Goal: Task Accomplishment & Management: Use online tool/utility

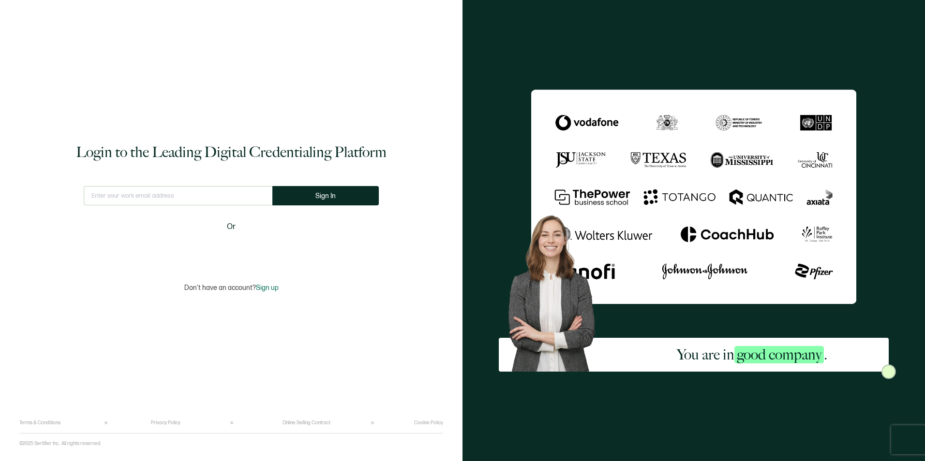
click at [178, 194] on input "text" at bounding box center [178, 195] width 189 height 19
type input "[PERSON_NAME][EMAIL_ADDRESS][PERSON_NAME][DOMAIN_NAME]"
click at [323, 196] on span "Sign In" at bounding box center [325, 196] width 20 height 7
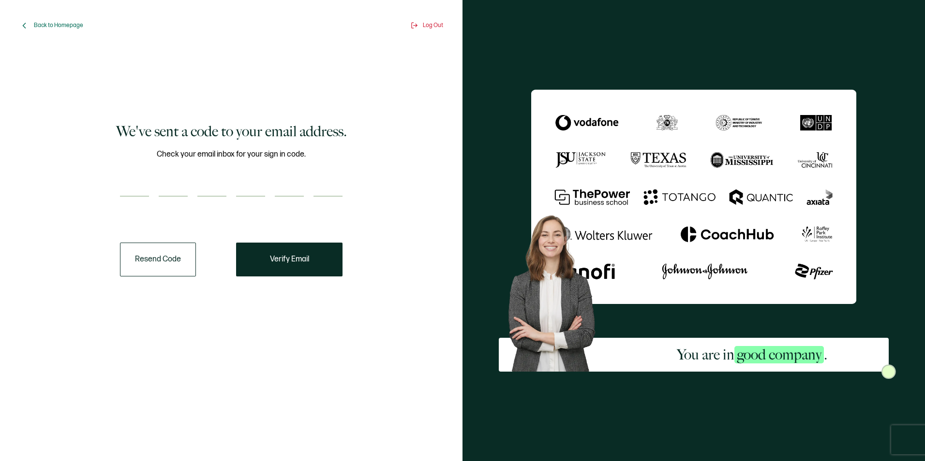
click at [130, 191] on input "number" at bounding box center [134, 187] width 29 height 19
type input "8"
type input "5"
type input "0"
type input "2"
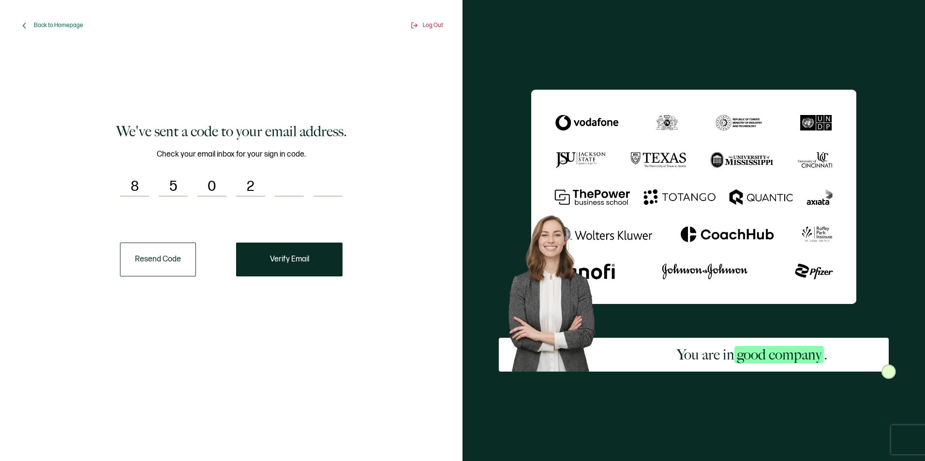
type input "8"
type input "3"
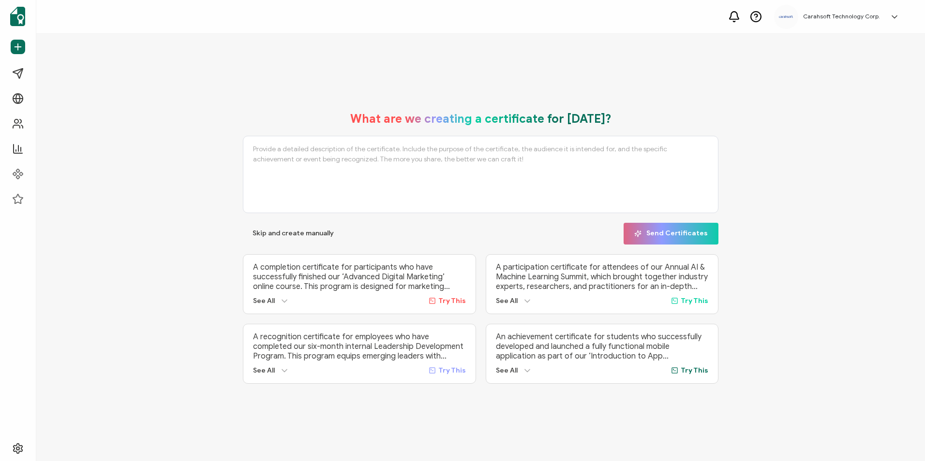
click at [307, 271] on p "A completion certificate for participants who have successfully finished our ‘A…" at bounding box center [359, 277] width 212 height 29
click at [297, 234] on span "Skip and create manually" at bounding box center [293, 233] width 81 height 7
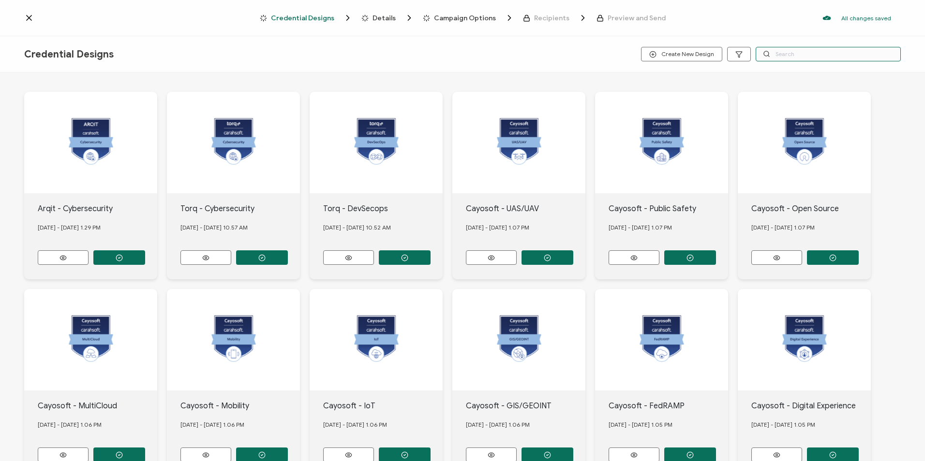
click at [788, 53] on input "text" at bounding box center [828, 54] width 145 height 15
type input "carahsoft"
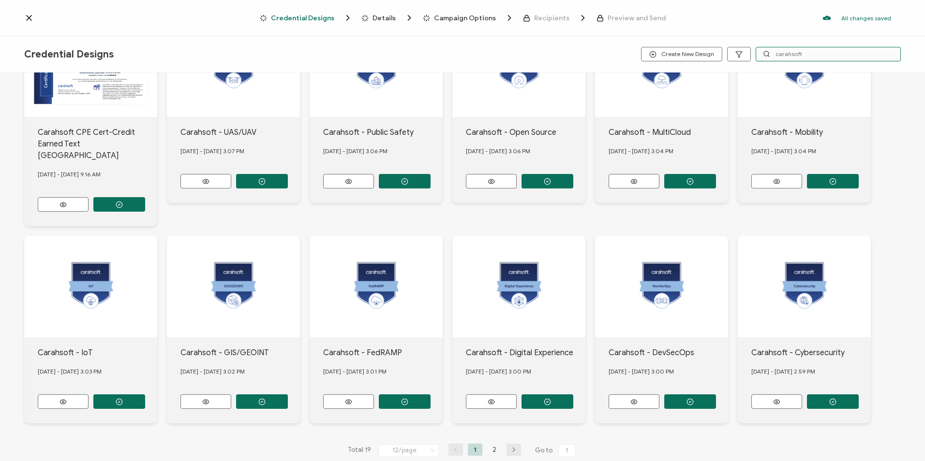
scroll to position [80, 0]
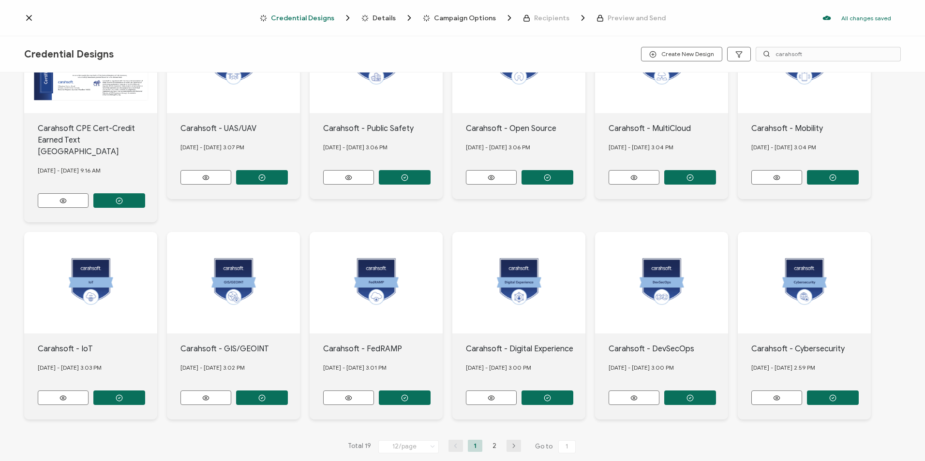
click at [511, 444] on icon "button" at bounding box center [513, 447] width 15 height 6
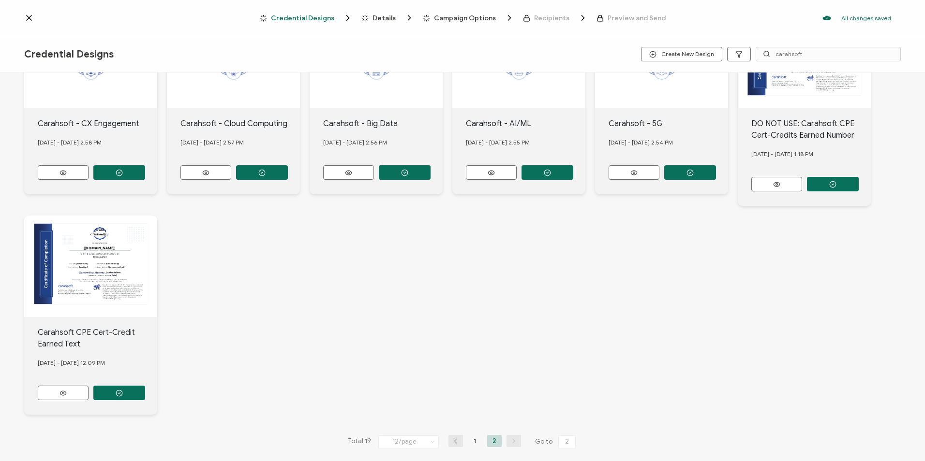
scroll to position [92, 0]
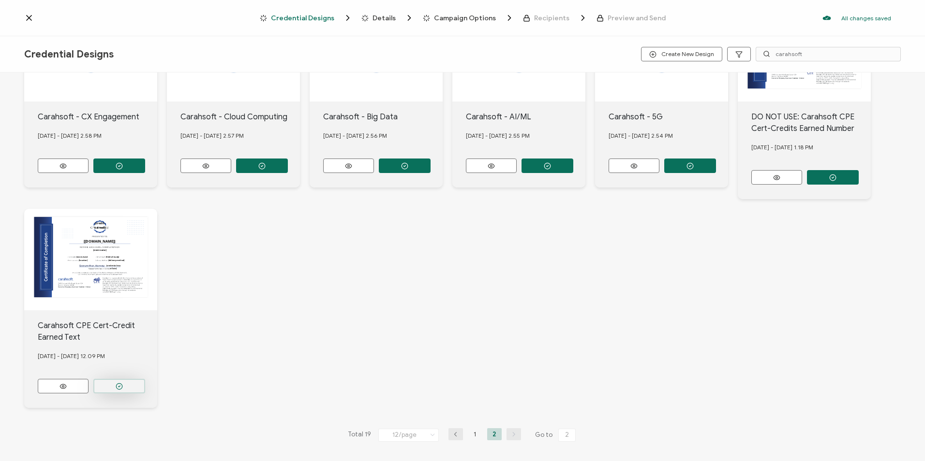
click at [134, 173] on button "button" at bounding box center [119, 166] width 52 height 15
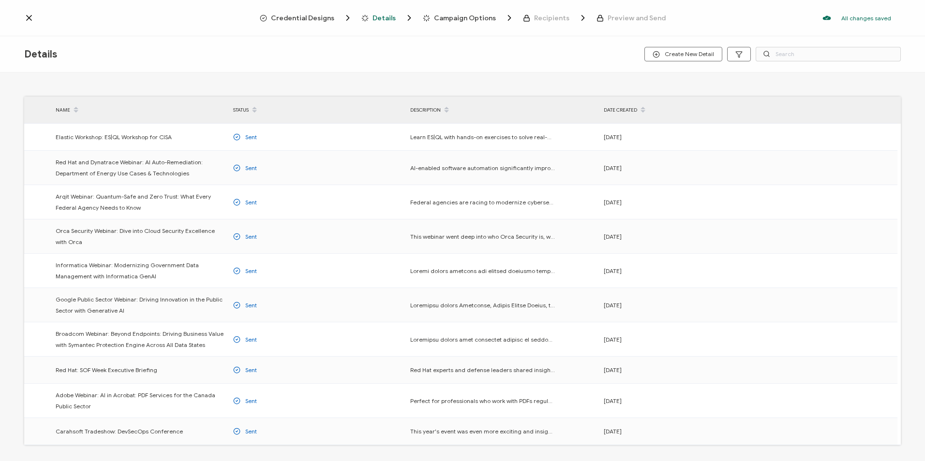
click at [316, 20] on span "Credential Designs" at bounding box center [302, 18] width 63 height 7
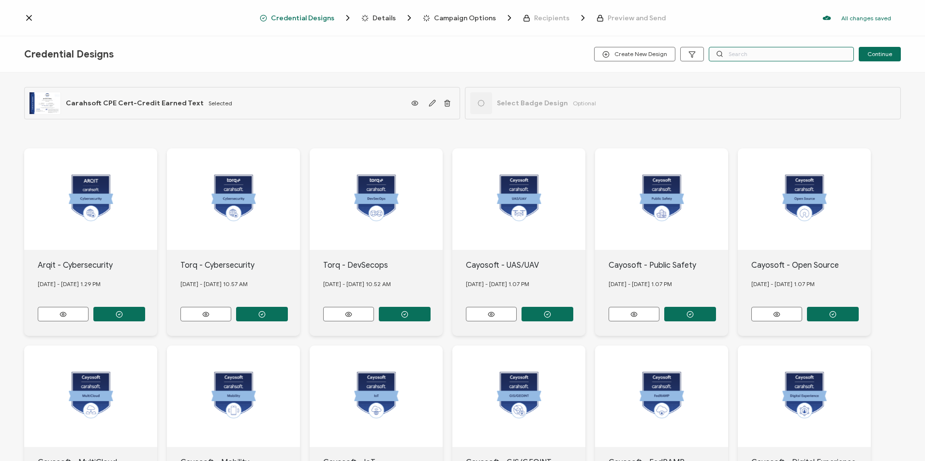
click at [740, 57] on input "text" at bounding box center [781, 54] width 145 height 15
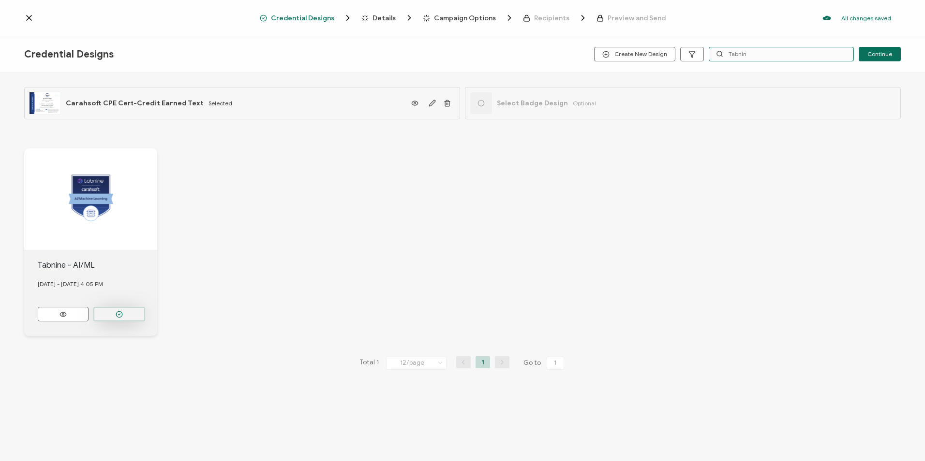
type input "Tabnin"
click at [117, 313] on icon "button" at bounding box center [119, 314] width 7 height 7
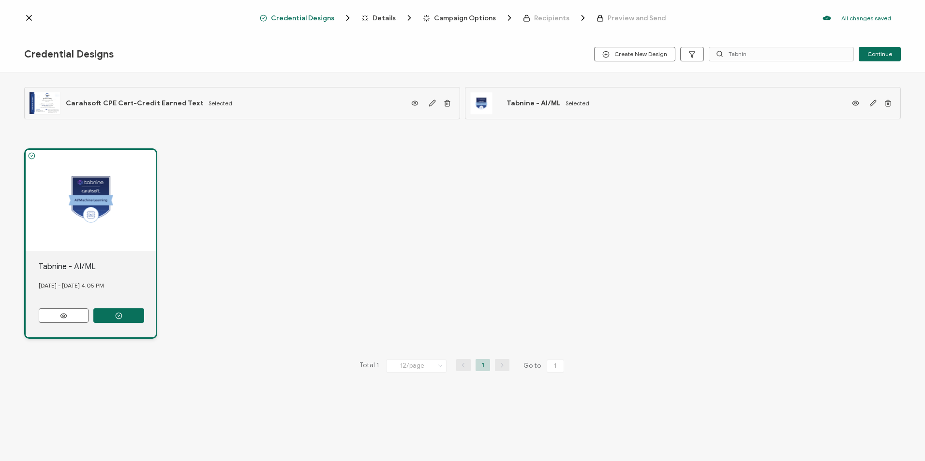
click at [384, 22] on span "Details" at bounding box center [383, 18] width 23 height 7
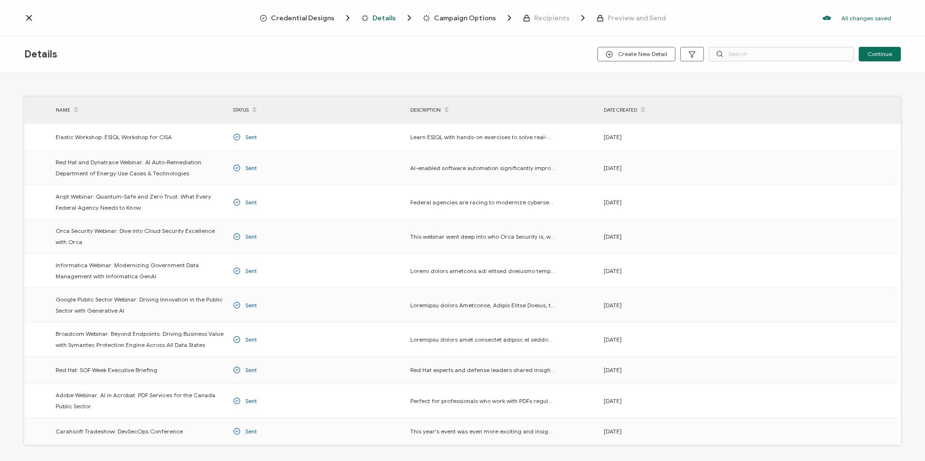
click at [325, 23] on div "Credential Designs Details Campaign Options Recipients Preview and Send All cha…" at bounding box center [462, 18] width 925 height 36
click at [326, 17] on span "Credential Designs" at bounding box center [302, 18] width 63 height 7
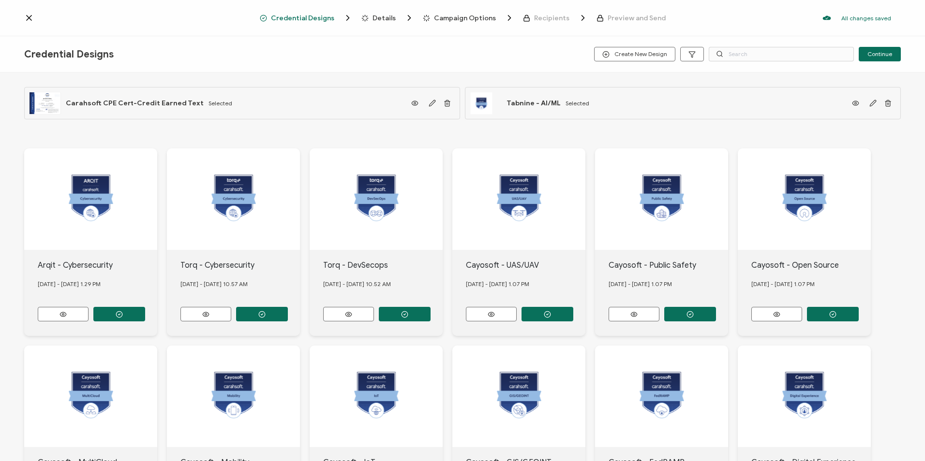
click at [391, 17] on span "Details" at bounding box center [383, 18] width 23 height 7
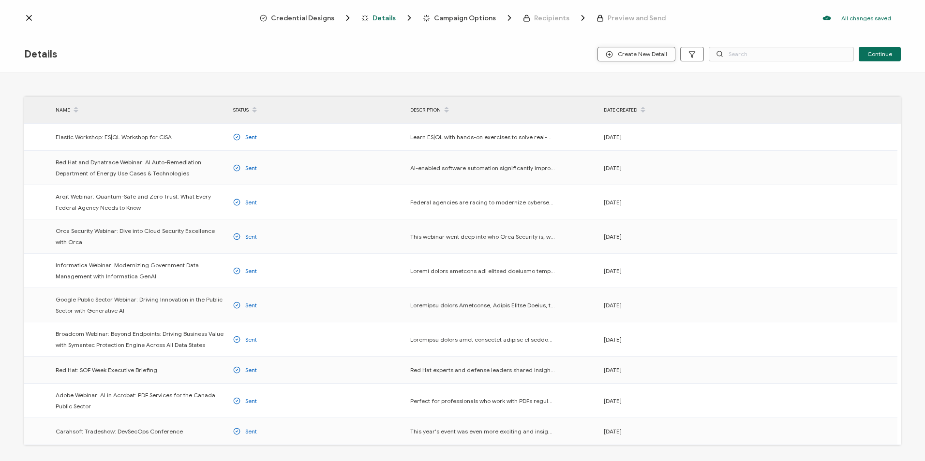
click at [634, 57] on span "Create New Detail" at bounding box center [636, 54] width 61 height 7
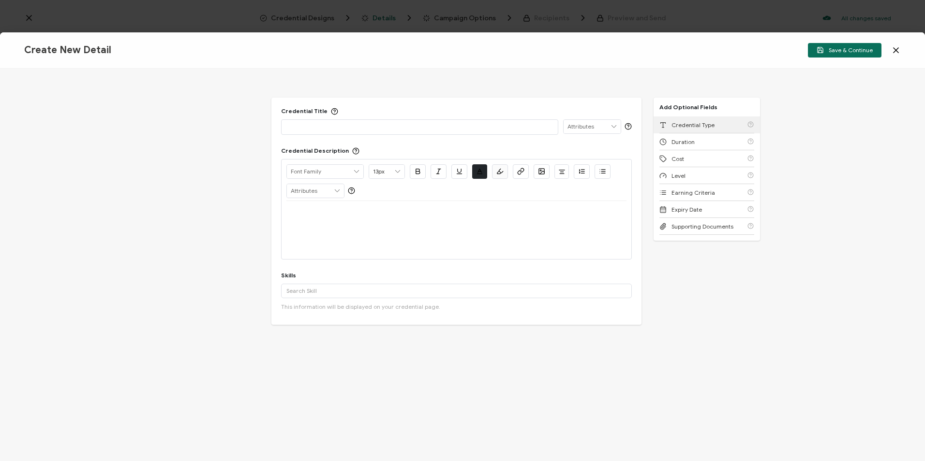
click at [700, 121] on span "Credential Type" at bounding box center [692, 124] width 43 height 7
click at [698, 124] on div "Duration" at bounding box center [706, 125] width 95 height 17
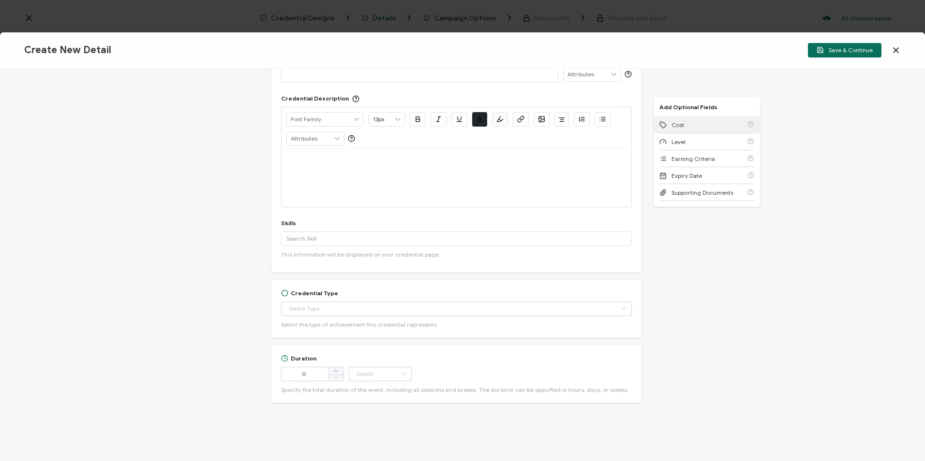
click at [698, 124] on div "Cost" at bounding box center [706, 125] width 95 height 17
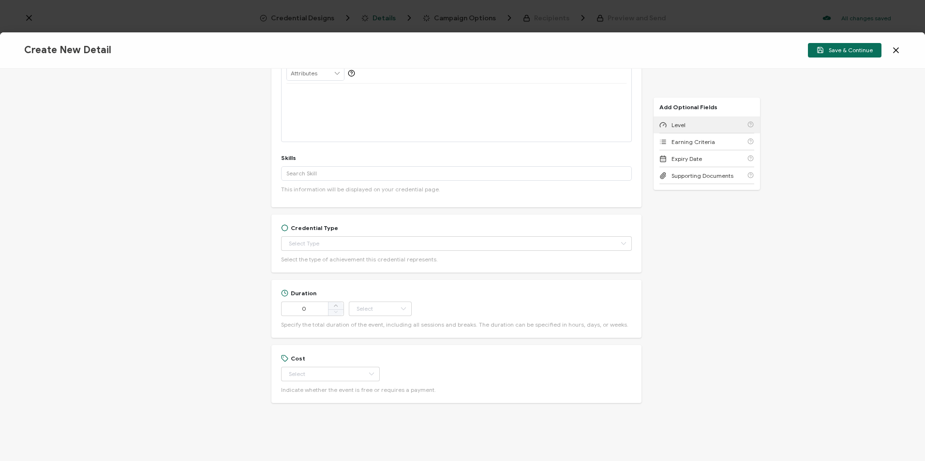
click at [698, 124] on div "Level" at bounding box center [706, 125] width 95 height 17
click at [698, 124] on span "Earning Criteria" at bounding box center [693, 124] width 44 height 7
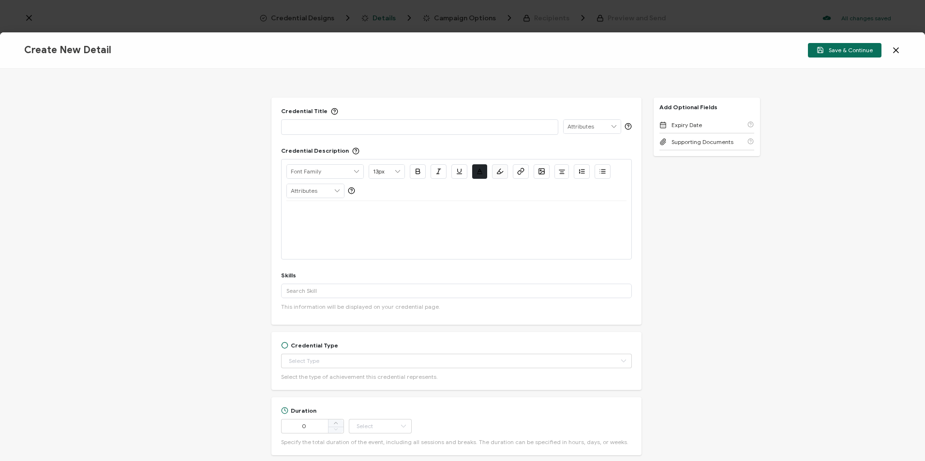
click at [359, 127] on p at bounding box center [419, 127] width 267 height 10
click at [392, 219] on div at bounding box center [456, 212] width 340 height 23
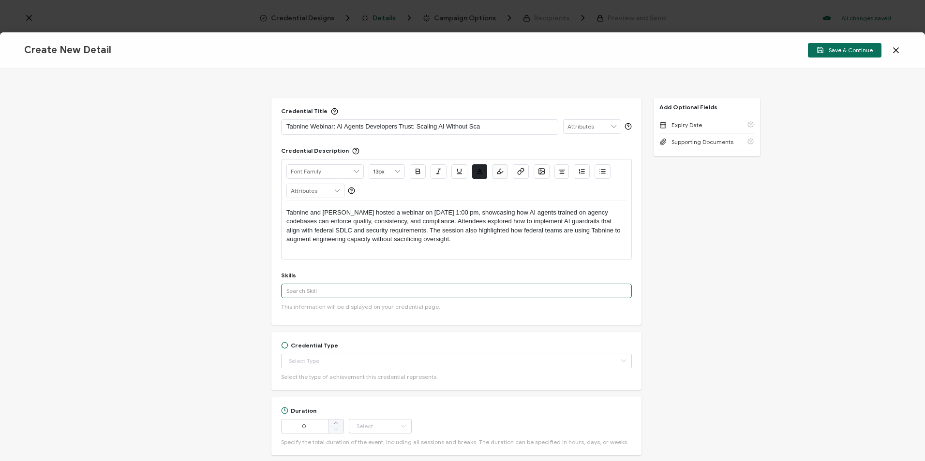
click at [332, 289] on input "text" at bounding box center [456, 291] width 351 height 15
click at [331, 360] on div "Cyber Security" at bounding box center [456, 361] width 351 height 16
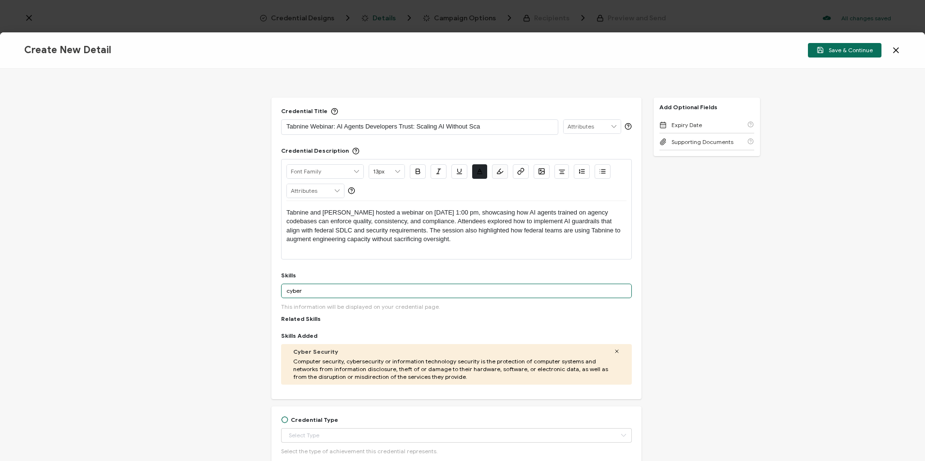
click at [357, 291] on input "cyber" at bounding box center [456, 291] width 351 height 15
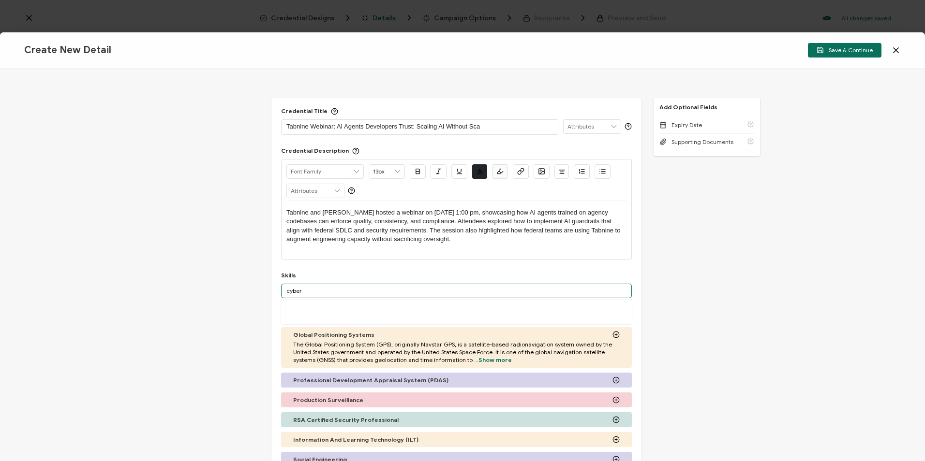
drag, startPoint x: 314, startPoint y: 288, endPoint x: 246, endPoint y: 294, distance: 68.5
click at [246, 294] on div "Credential Title Tabnine Webinar: AI Agents Developers Trust: Scaling AI Withou…" at bounding box center [462, 265] width 925 height 393
click at [331, 293] on input "artificial" at bounding box center [456, 291] width 351 height 15
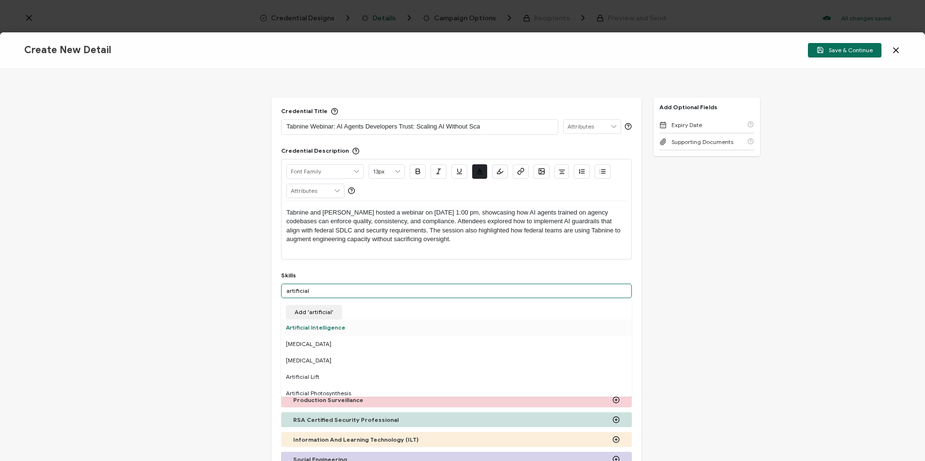
type input "artificial"
click at [324, 321] on div "Artificial Intelligence" at bounding box center [456, 328] width 351 height 16
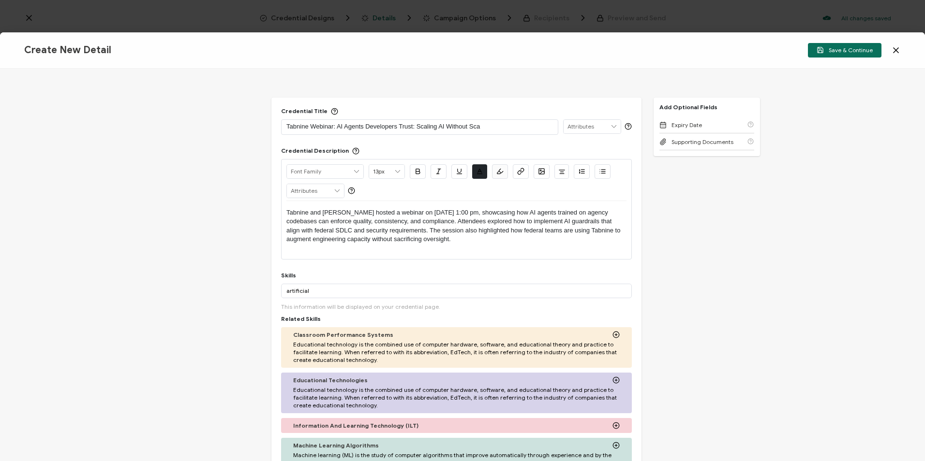
scroll to position [48, 0]
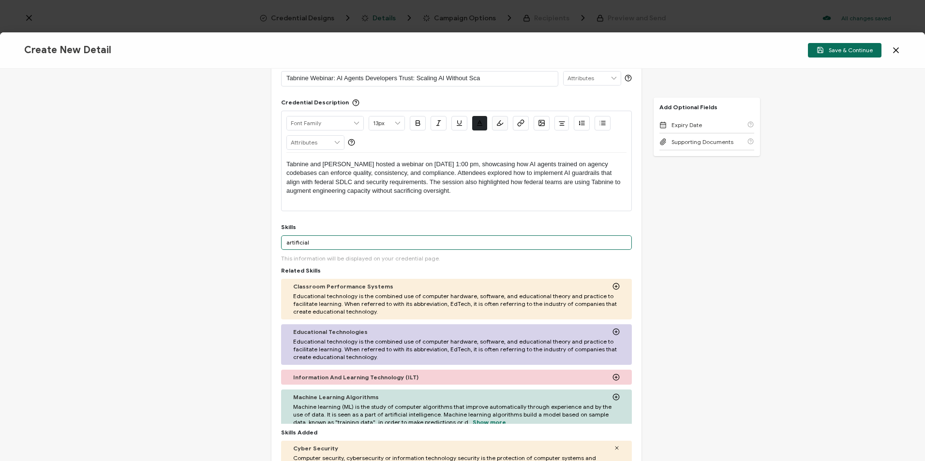
drag, startPoint x: 313, startPoint y: 242, endPoint x: 247, endPoint y: 248, distance: 66.5
click at [247, 248] on div "Credential Title Tabnine Webinar: AI Agents Developers Trust: Scaling AI Withou…" at bounding box center [462, 265] width 925 height 393
click at [737, 251] on div "Credential Title Tabnine Webinar: AI Agents Developers Trust: Scaling AI Withou…" at bounding box center [462, 265] width 925 height 393
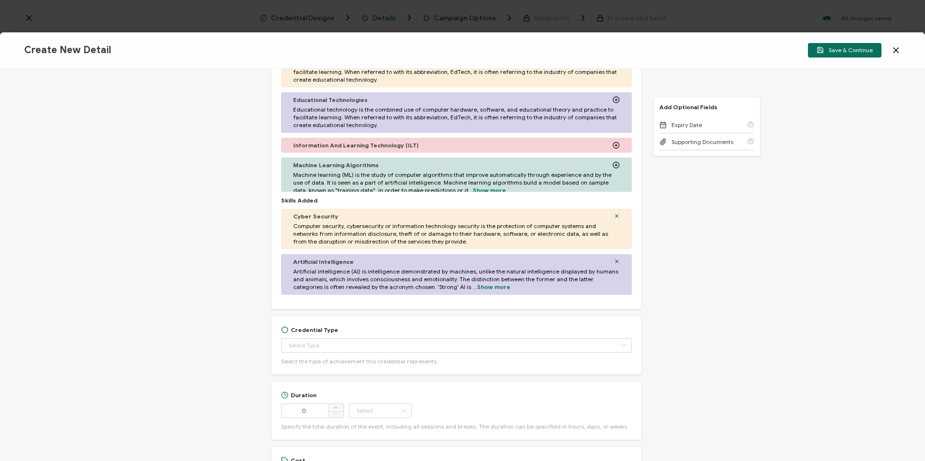
scroll to position [290, 0]
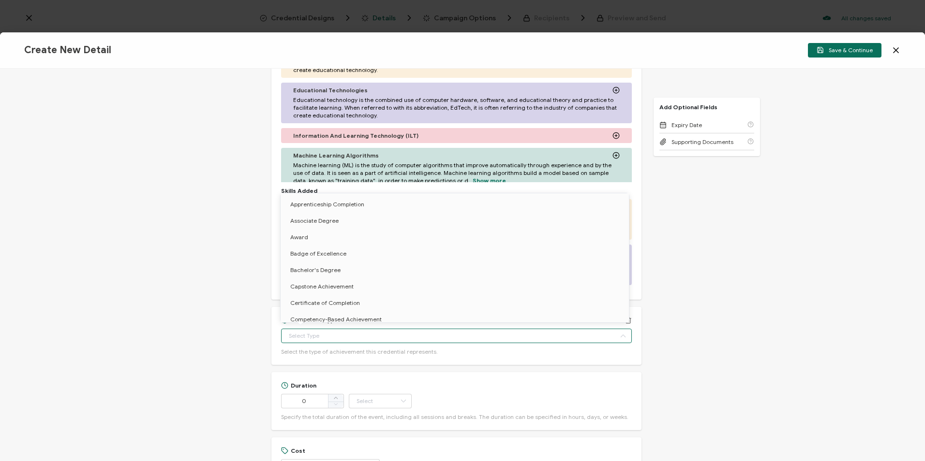
click at [400, 338] on input "text" at bounding box center [456, 336] width 351 height 15
click at [400, 300] on li "Certificate of Completion" at bounding box center [457, 303] width 352 height 16
type input "Certificate of Completion"
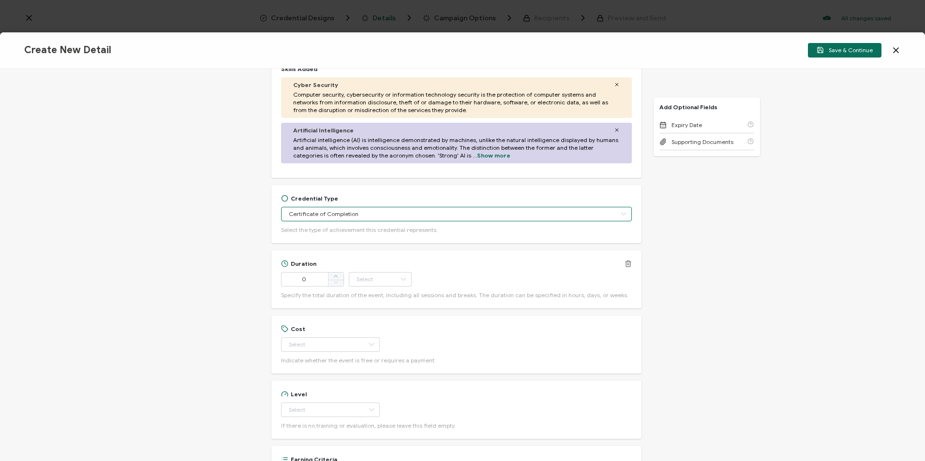
scroll to position [435, 0]
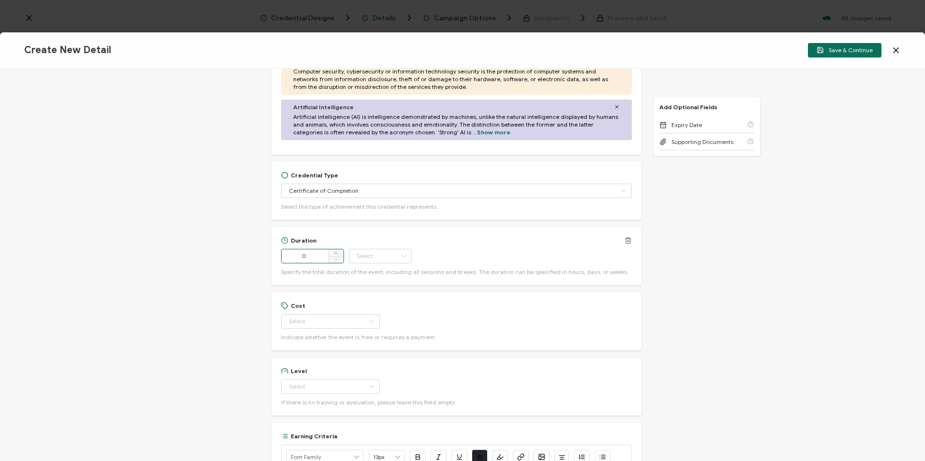
click at [337, 254] on icon at bounding box center [335, 253] width 5 height 5
type input "1"
click at [399, 258] on icon at bounding box center [403, 256] width 12 height 15
click at [385, 286] on li "Hour" at bounding box center [380, 280] width 65 height 16
type input "Hour"
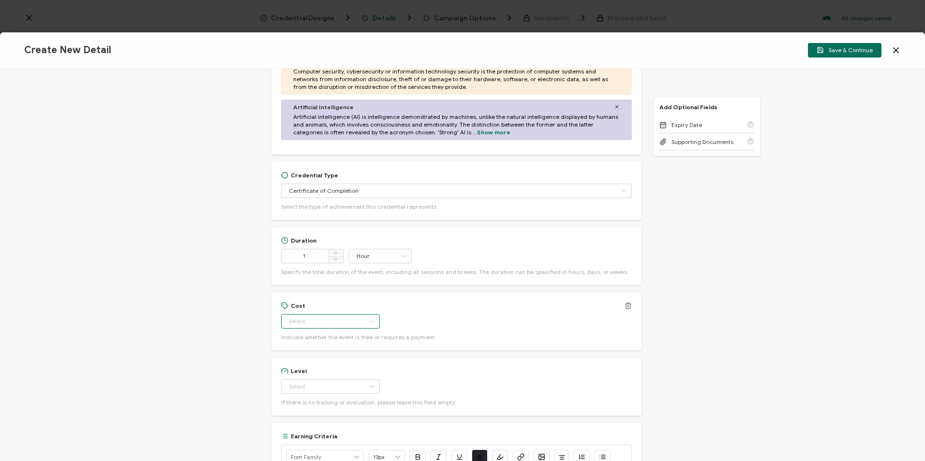
click at [319, 327] on input "text" at bounding box center [330, 321] width 99 height 15
click at [318, 348] on li "Free" at bounding box center [326, 346] width 91 height 16
type input "Free"
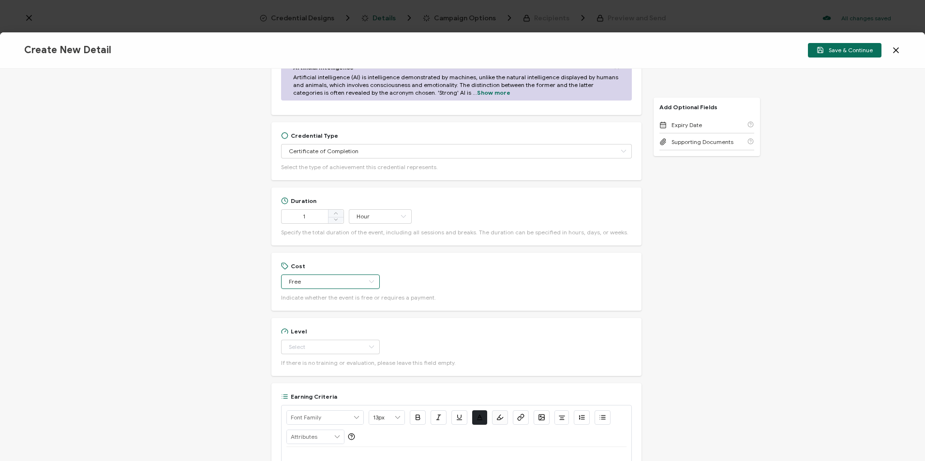
scroll to position [532, 0]
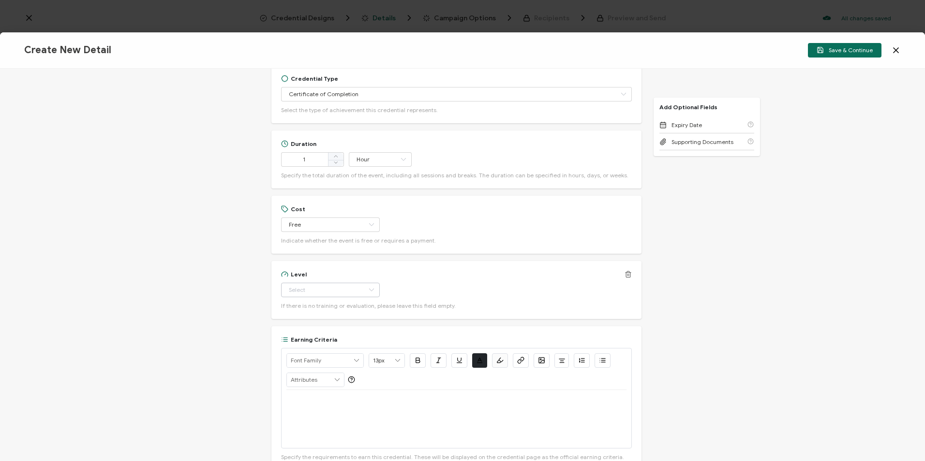
click at [365, 290] on icon at bounding box center [371, 290] width 12 height 15
click at [333, 319] on li "Beginner" at bounding box center [326, 314] width 91 height 16
type input "Beginner"
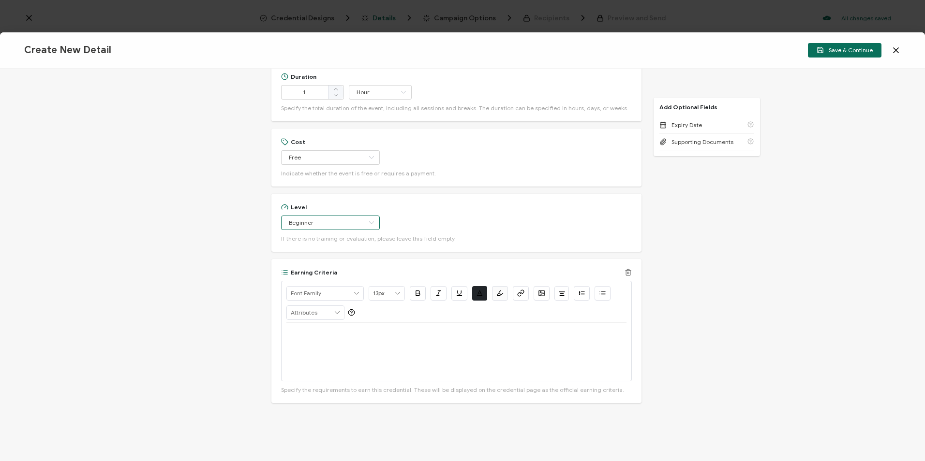
scroll to position [629, 0]
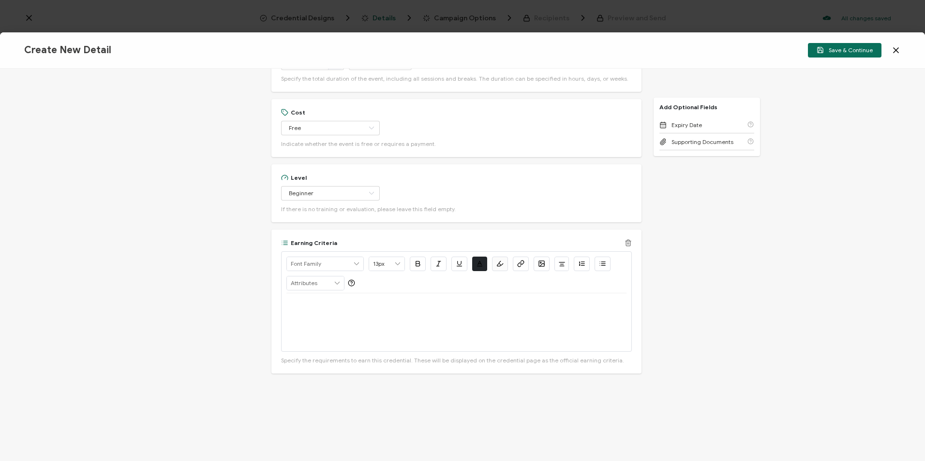
click at [387, 301] on p at bounding box center [456, 305] width 340 height 9
click at [388, 312] on div "View on-demand recording:" at bounding box center [456, 323] width 340 height 58
drag, startPoint x: 611, startPoint y: 306, endPoint x: 364, endPoint y: 305, distance: 247.7
click at [364, 305] on p "View on-demand recording: AI Agents Developer Trust: Scaling AI without Scaling…" at bounding box center [456, 305] width 340 height 9
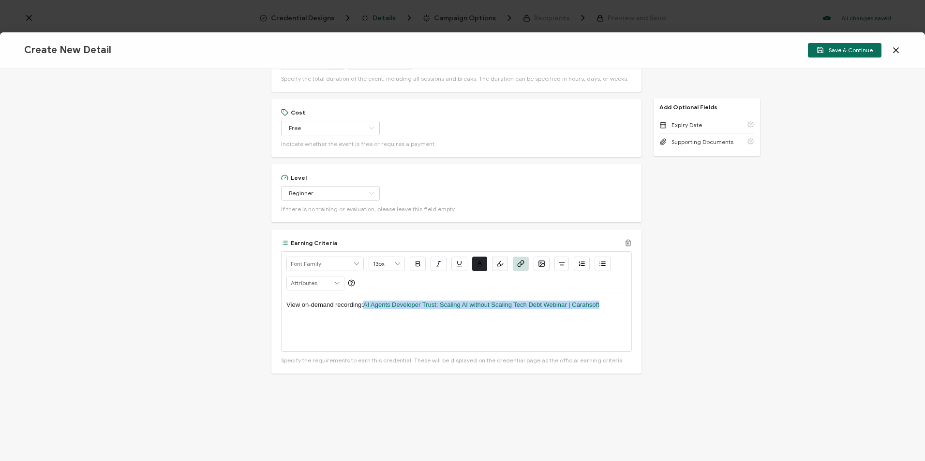
click at [514, 267] on button "button" at bounding box center [521, 264] width 16 height 15
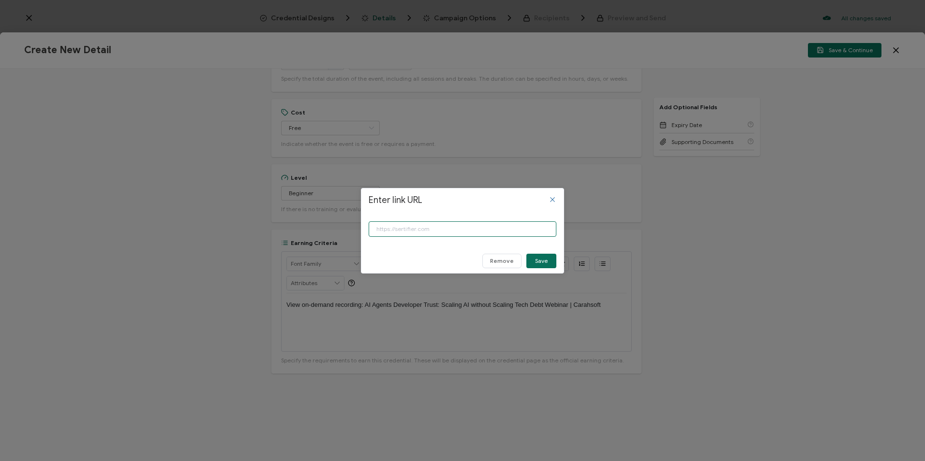
paste input "[URL][DOMAIN_NAME]"
type input "[URL][DOMAIN_NAME]"
click at [550, 261] on button "Save" at bounding box center [541, 261] width 30 height 15
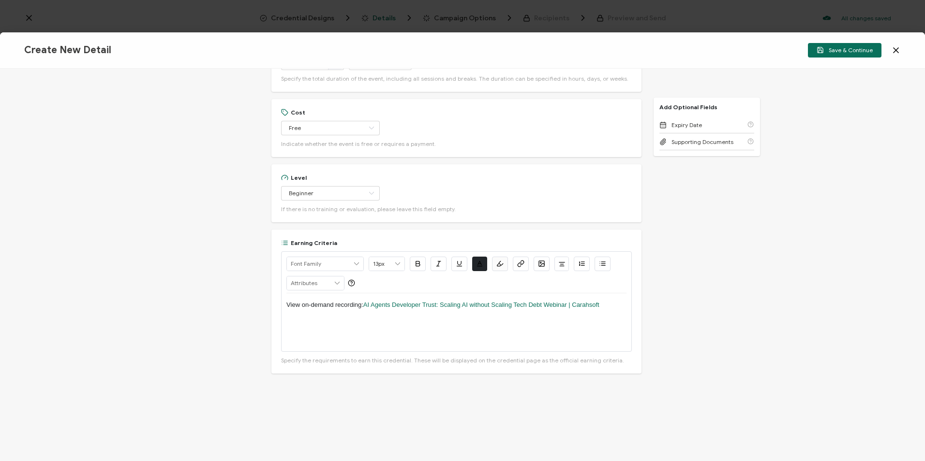
click at [703, 254] on div "Credential Title Tabnine Webinar: AI Agents Developers Trust: Scaling AI Withou…" at bounding box center [462, 265] width 925 height 393
click at [701, 286] on div "Credential Title Tabnine Webinar: AI Agents Developers Trust: Scaling AI Withou…" at bounding box center [462, 265] width 925 height 393
click at [582, 332] on div "View on-demand recording: AI Agents Developer Trust: Scaling AI without Scaling…" at bounding box center [456, 323] width 340 height 58
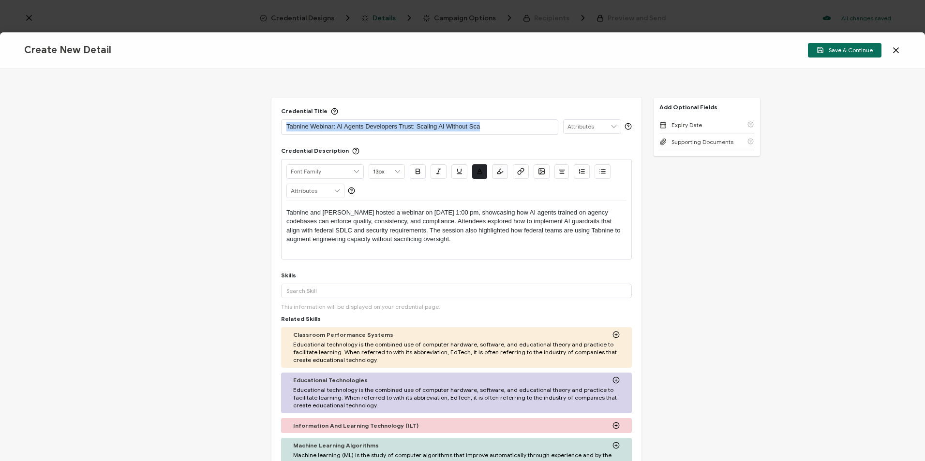
drag, startPoint x: 493, startPoint y: 128, endPoint x: 198, endPoint y: 130, distance: 295.1
click at [198, 131] on div "Credential Title Tabnine Webinar: AI Agents Developers Trust: Scaling AI Withou…" at bounding box center [462, 265] width 925 height 393
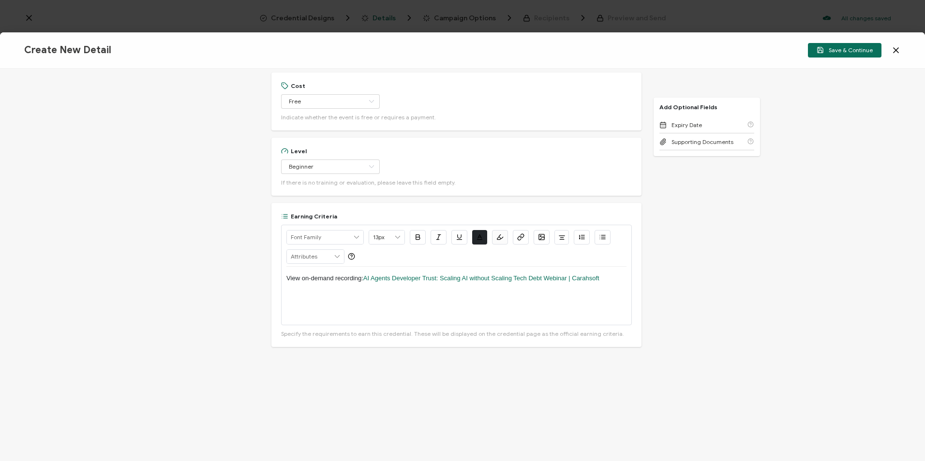
scroll to position [657, 0]
drag, startPoint x: 301, startPoint y: 277, endPoint x: 310, endPoint y: 305, distance: 29.8
click at [301, 277] on p "View on-demand recording: AI Agents Developer Trust: Scaling AI without Scaling…" at bounding box center [456, 276] width 340 height 9
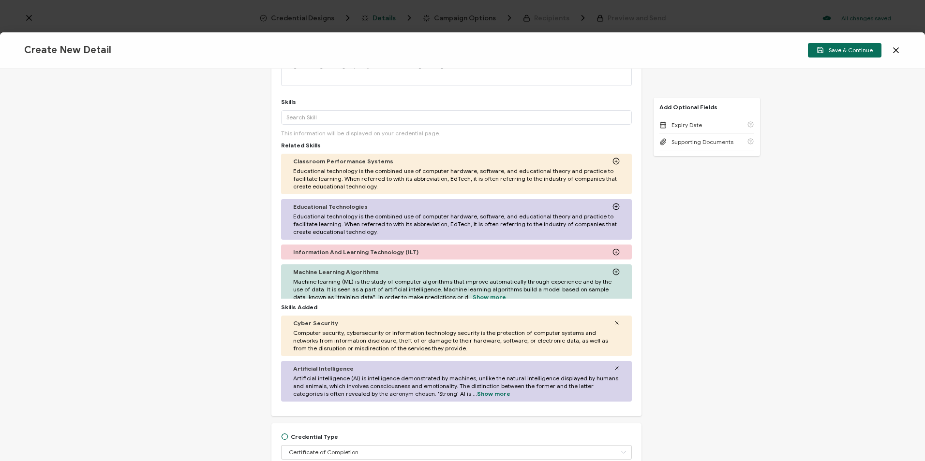
scroll to position [0, 0]
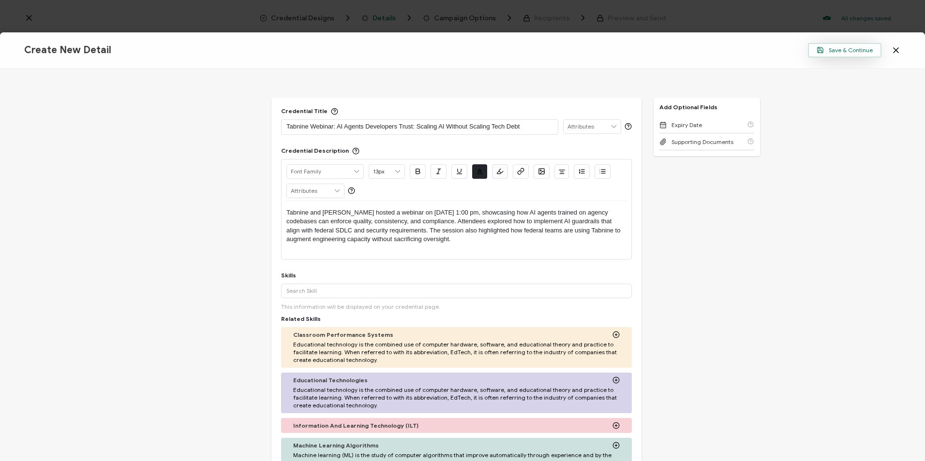
click at [838, 49] on span "Save & Continue" at bounding box center [845, 49] width 56 height 7
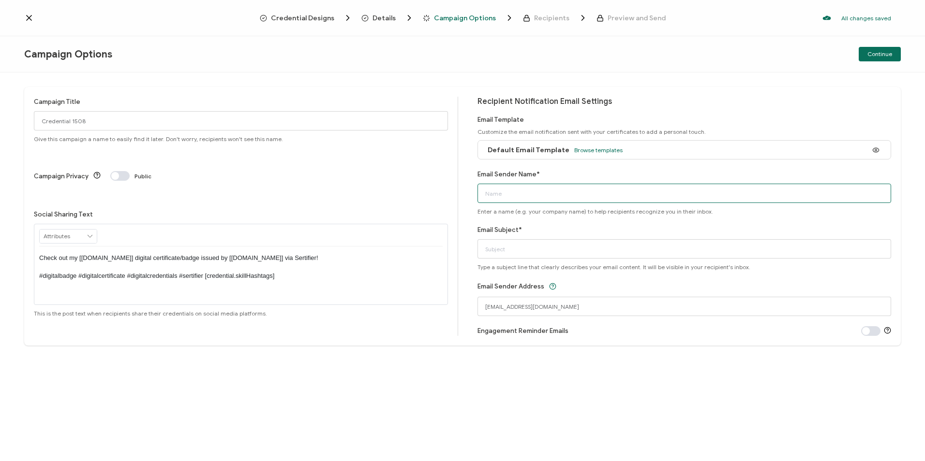
click at [535, 193] on input "Email Sender Name*" at bounding box center [684, 193] width 414 height 19
type input "CPE Team"
click at [564, 253] on input "Email Subject*" at bounding box center [684, 248] width 414 height 19
paste input "Tabnine Webinar: AI Agents Developers Trust: Scaling AI Without Scaling Tech De…"
type input "Tabnine Webinar: AI Agents Developers Trust: Scaling AI Without Scaling Tech De…"
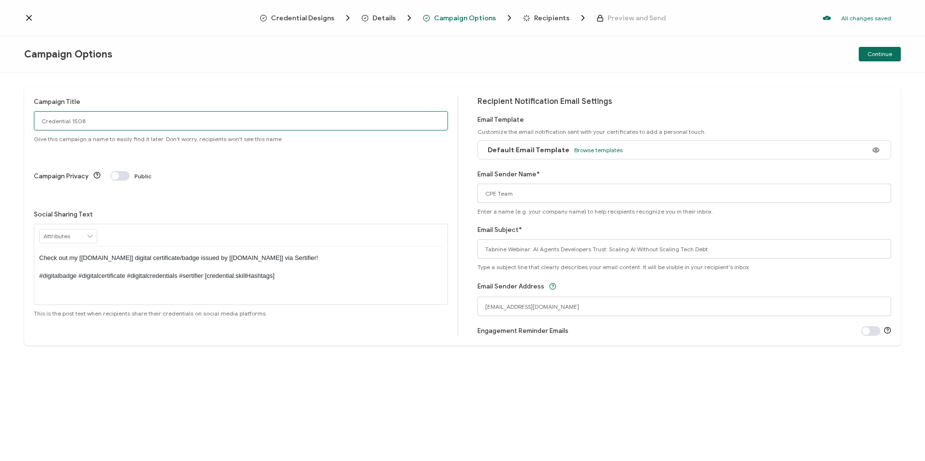
drag, startPoint x: 137, startPoint y: 116, endPoint x: 128, endPoint y: 115, distance: 8.8
click at [137, 116] on input "Credential 1508" at bounding box center [241, 120] width 414 height 19
drag, startPoint x: 113, startPoint y: 119, endPoint x: 35, endPoint y: 111, distance: 77.7
click at [35, 111] on input "Credential 1508" at bounding box center [241, 120] width 414 height 19
paste input "5-28-2025_67139_Tabnine"
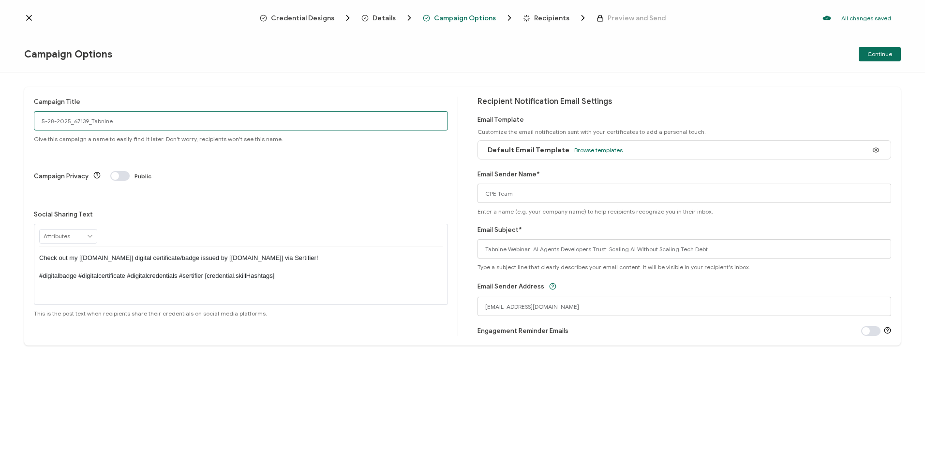
type input "5-28-2025_67139_Tabnine"
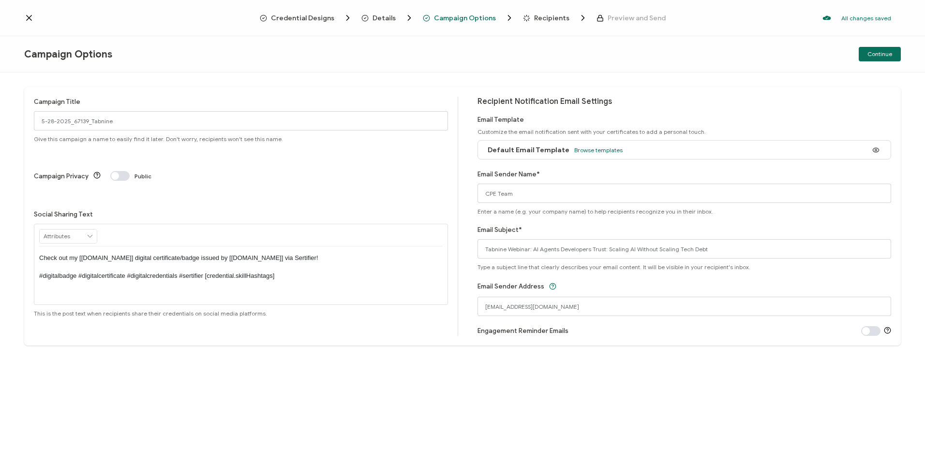
click at [873, 58] on button "Continue" at bounding box center [880, 54] width 42 height 15
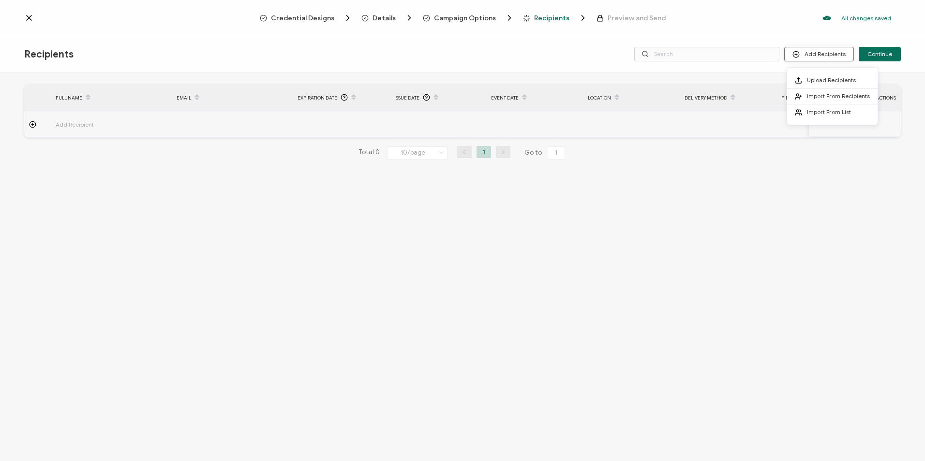
click at [818, 51] on button "Add Recipients" at bounding box center [819, 54] width 70 height 15
click at [835, 114] on span "Import From List" at bounding box center [829, 111] width 44 height 7
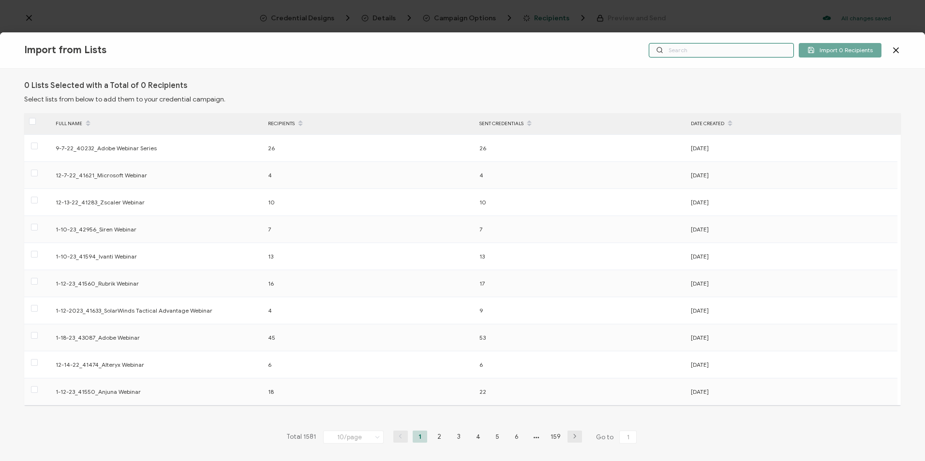
click at [741, 46] on input "text" at bounding box center [721, 50] width 145 height 15
paste input "5-28-2025_67139_Tabnine"
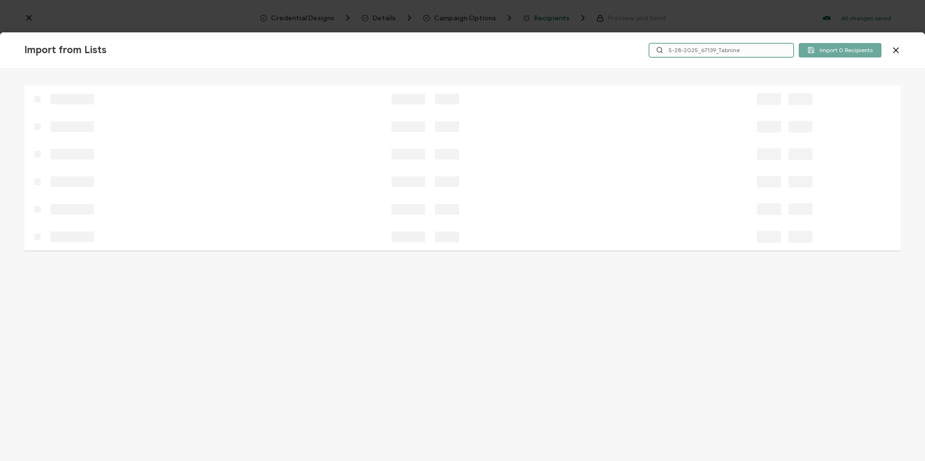
type input "5-28-2025_67139_Tabnine"
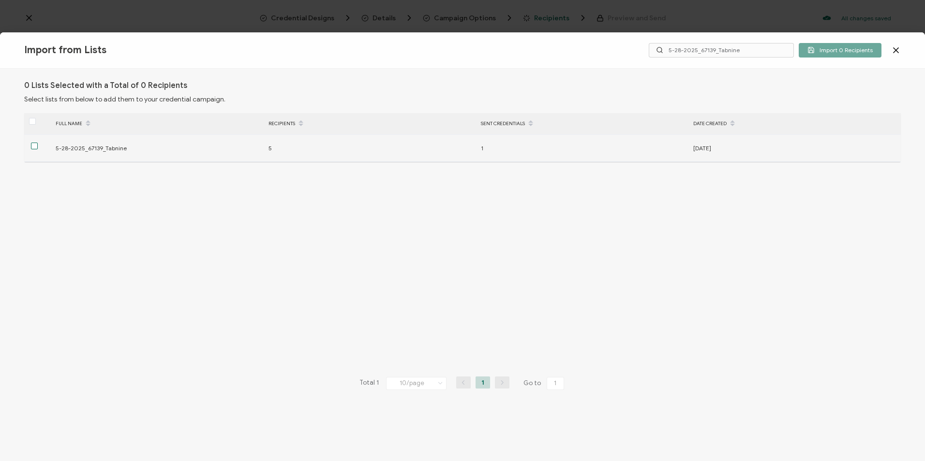
click at [32, 149] on span at bounding box center [34, 146] width 7 height 7
click at [38, 143] on input "checkbox" at bounding box center [38, 143] width 0 height 0
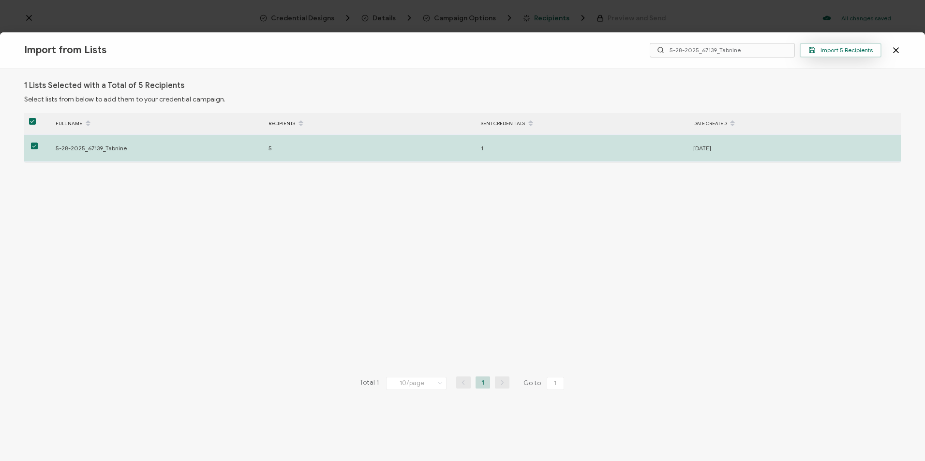
click at [833, 55] on button "Import 5 Recipients" at bounding box center [841, 50] width 82 height 15
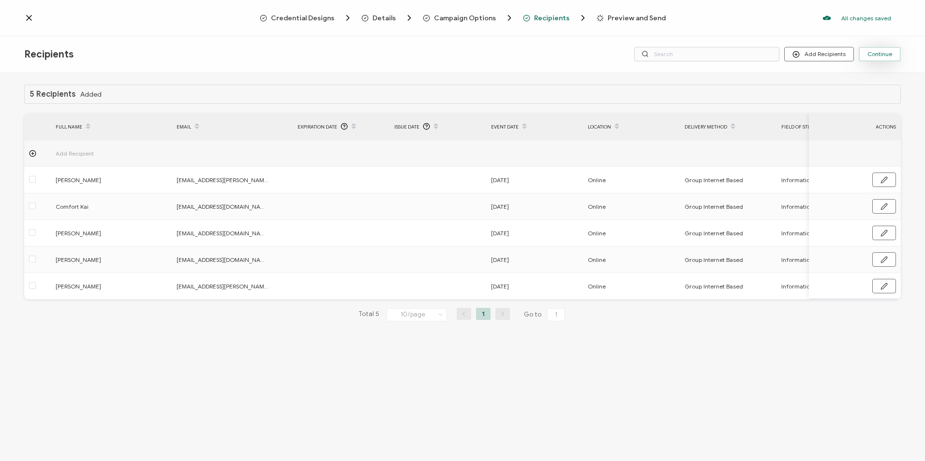
click at [890, 51] on span "Continue" at bounding box center [879, 54] width 25 height 6
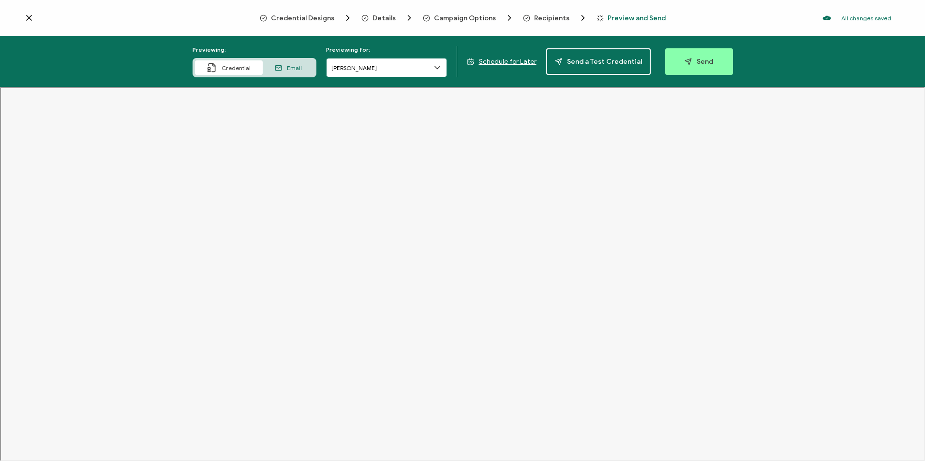
click at [415, 63] on input "[PERSON_NAME]" at bounding box center [386, 67] width 121 height 19
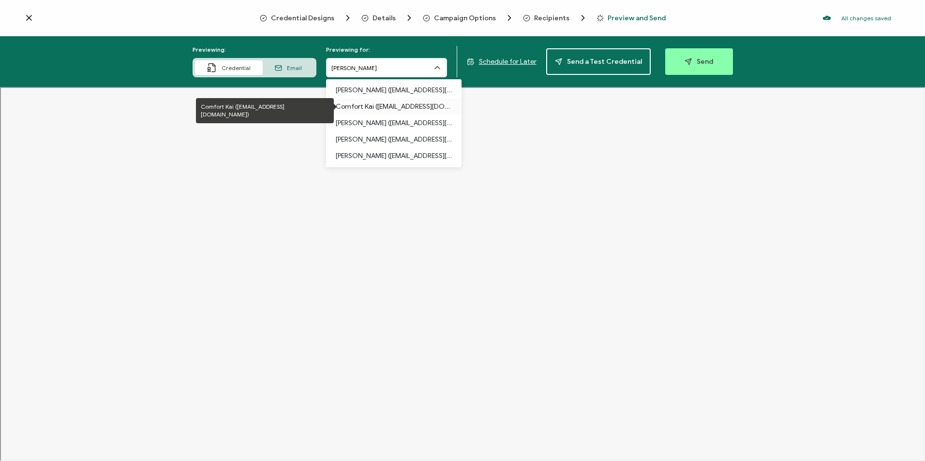
click at [418, 108] on p "Comfort Kai ([EMAIL_ADDRESS][DOMAIN_NAME])" at bounding box center [394, 107] width 116 height 16
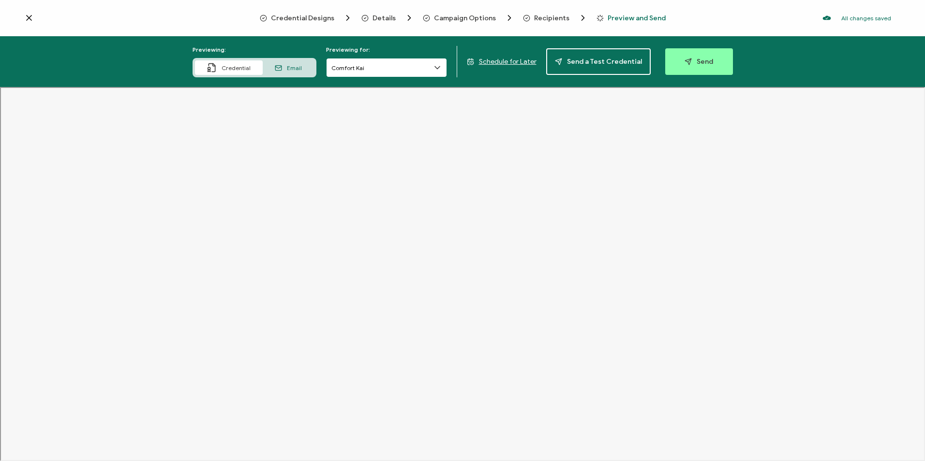
click at [386, 74] on input "Comfort Kai" at bounding box center [386, 67] width 121 height 19
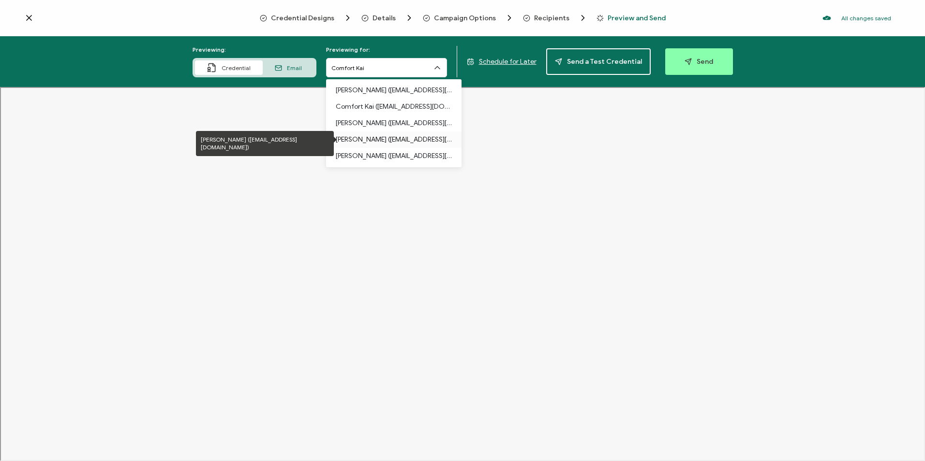
click at [395, 139] on p "[PERSON_NAME] ([EMAIL_ADDRESS][DOMAIN_NAME])" at bounding box center [394, 140] width 116 height 16
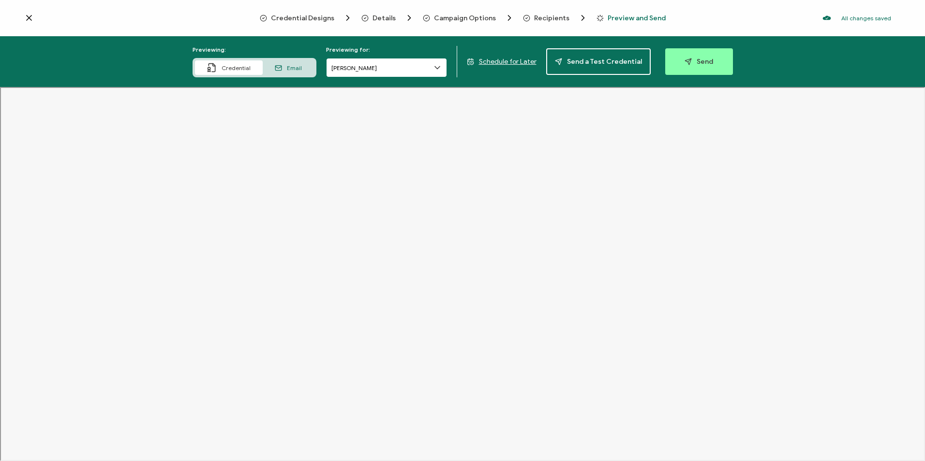
click at [400, 65] on input "[PERSON_NAME]" at bounding box center [386, 67] width 121 height 19
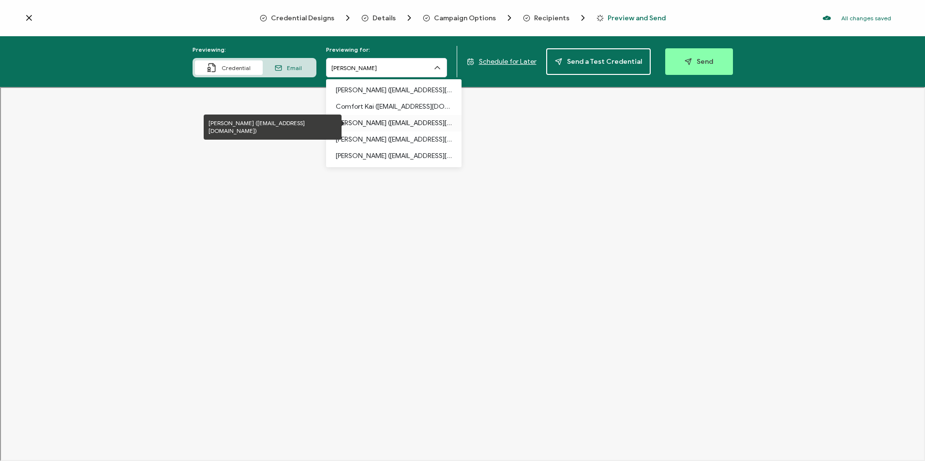
click at [405, 122] on p "[PERSON_NAME] ([EMAIL_ADDRESS][DOMAIN_NAME])" at bounding box center [394, 123] width 116 height 16
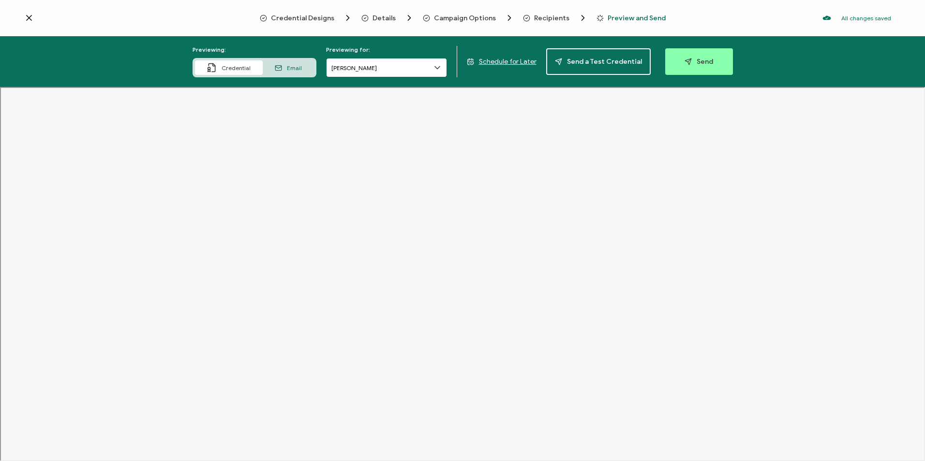
click at [363, 63] on input "[PERSON_NAME]" at bounding box center [386, 67] width 121 height 19
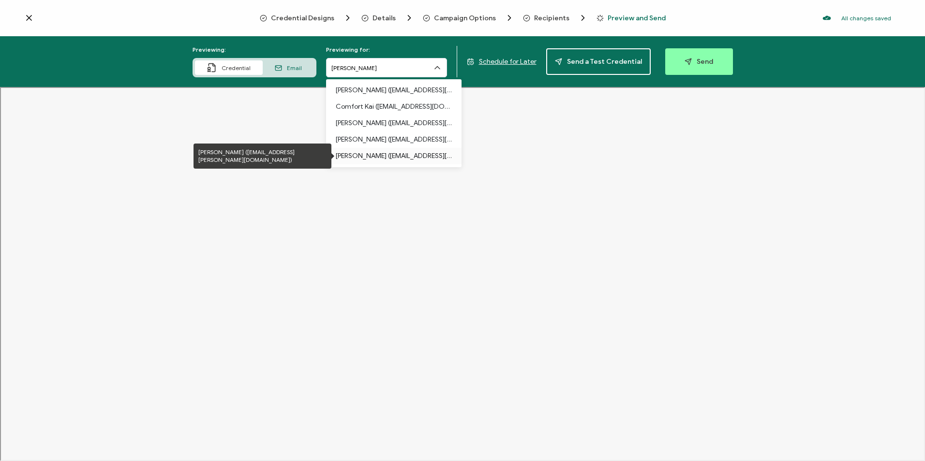
click at [401, 150] on p "[PERSON_NAME] ([EMAIL_ADDRESS][PERSON_NAME][DOMAIN_NAME])" at bounding box center [394, 156] width 116 height 16
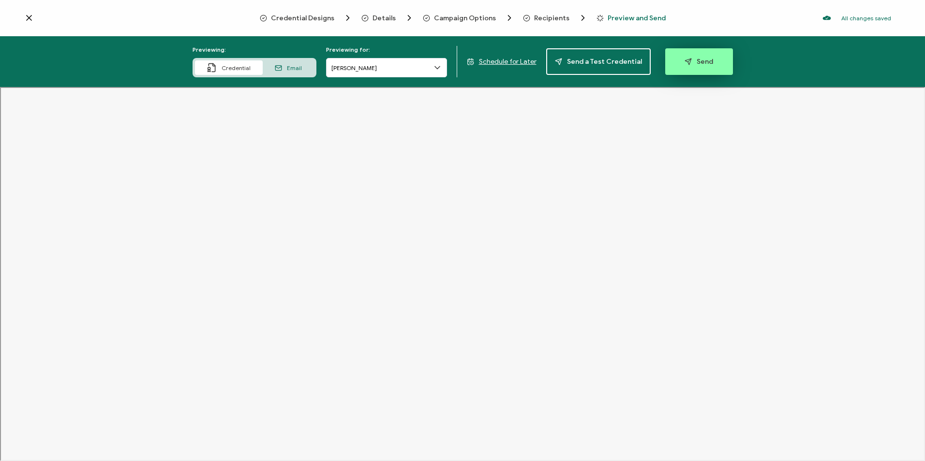
click at [682, 66] on button "Send" at bounding box center [699, 61] width 68 height 27
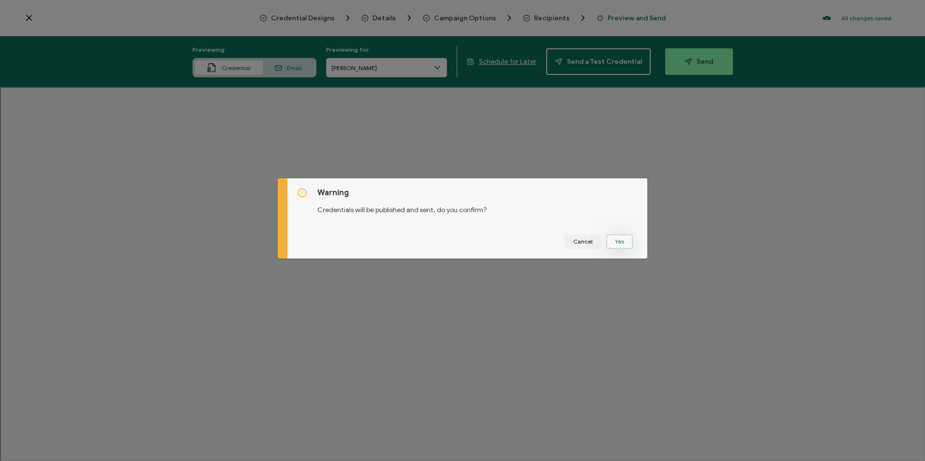
click at [623, 245] on button "Yes" at bounding box center [619, 242] width 27 height 15
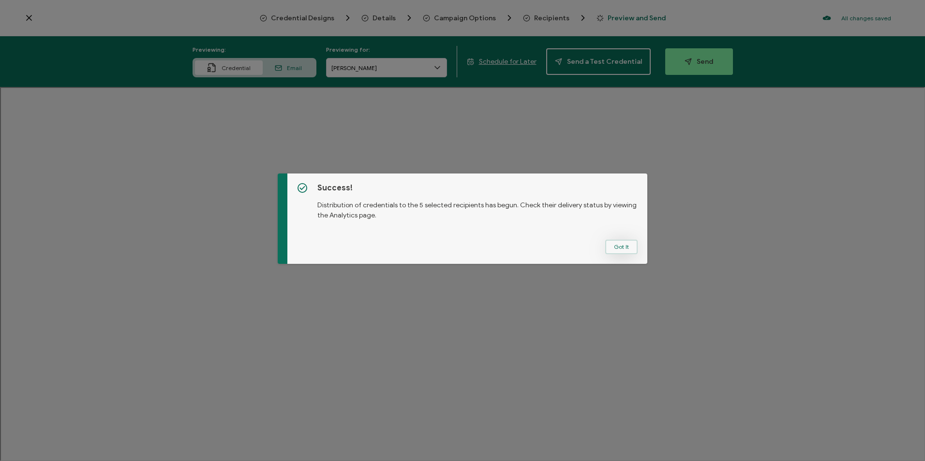
click at [624, 248] on button "Got It" at bounding box center [621, 247] width 32 height 15
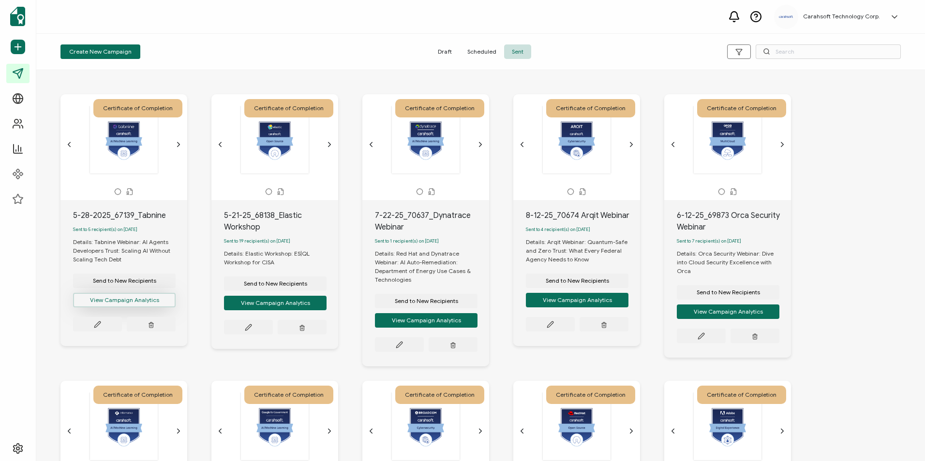
click at [136, 299] on button "View Campaign Analytics" at bounding box center [124, 300] width 103 height 15
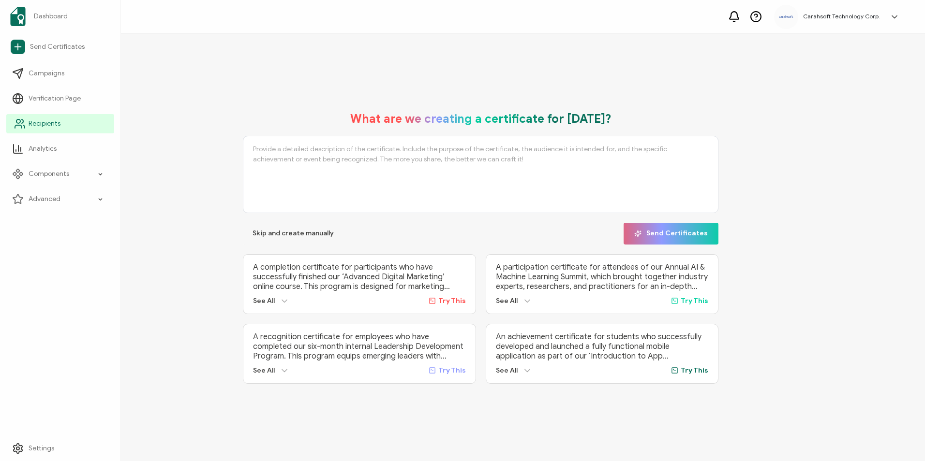
click at [15, 123] on icon at bounding box center [20, 124] width 12 height 12
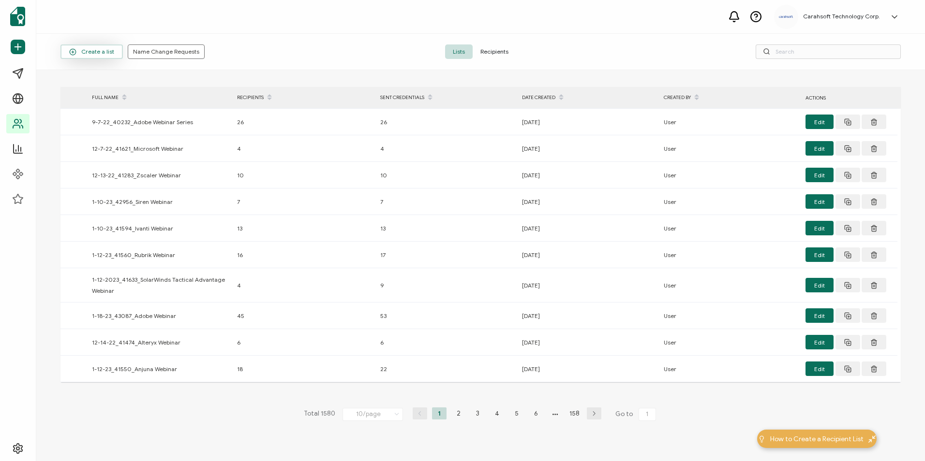
click at [102, 50] on span "Create a list" at bounding box center [91, 51] width 45 height 7
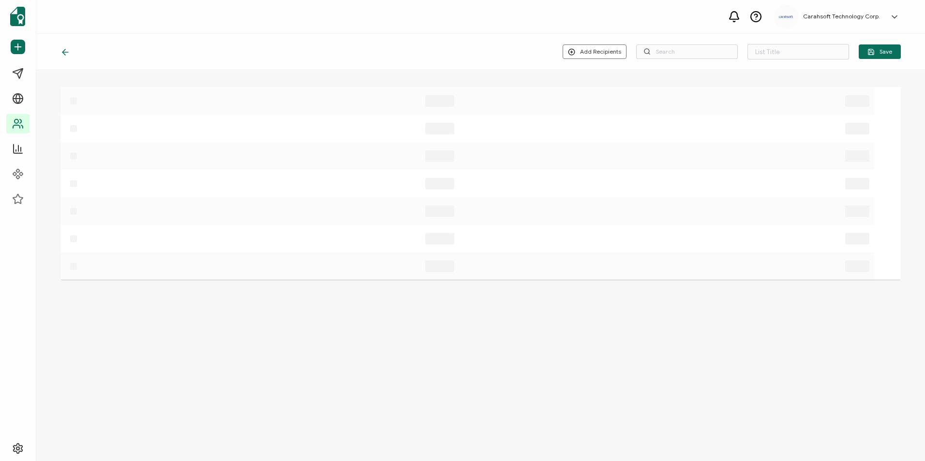
type input "List 1581"
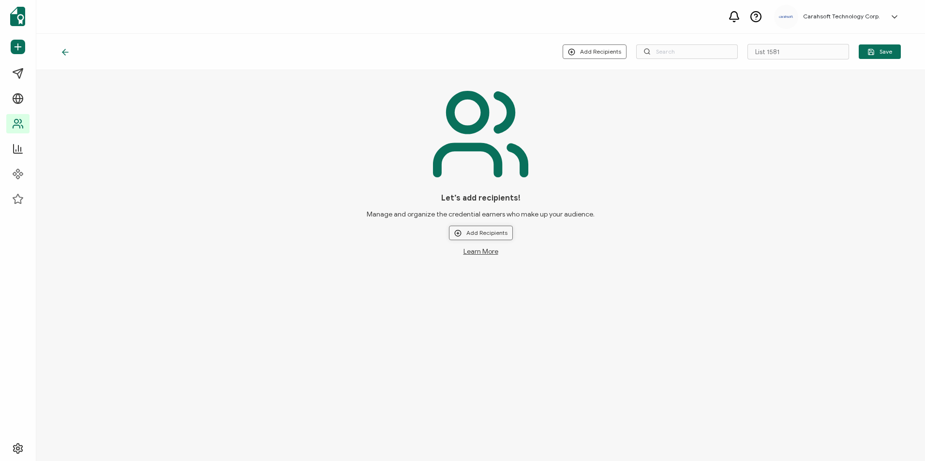
click at [475, 237] on button "Add Recipients" at bounding box center [481, 233] width 64 height 15
click at [480, 260] on span "Upload New Recipients" at bounding box center [501, 258] width 62 height 7
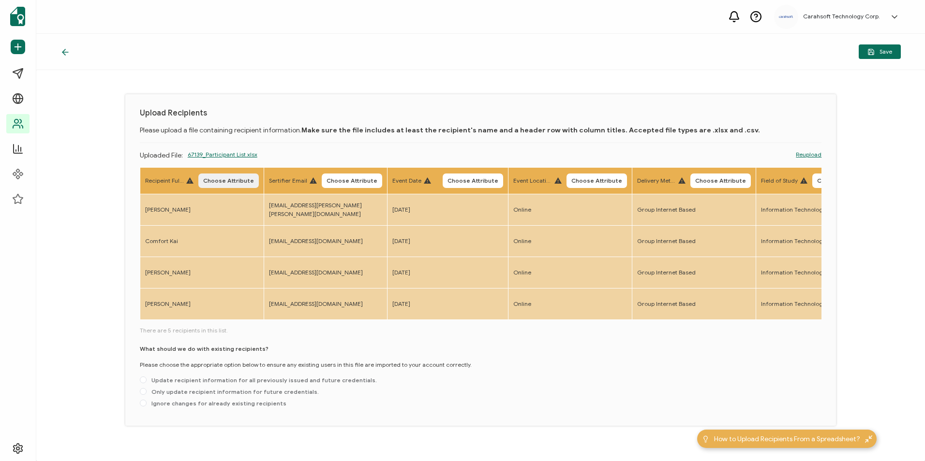
click at [229, 176] on button "Choose Attribute" at bounding box center [228, 181] width 60 height 15
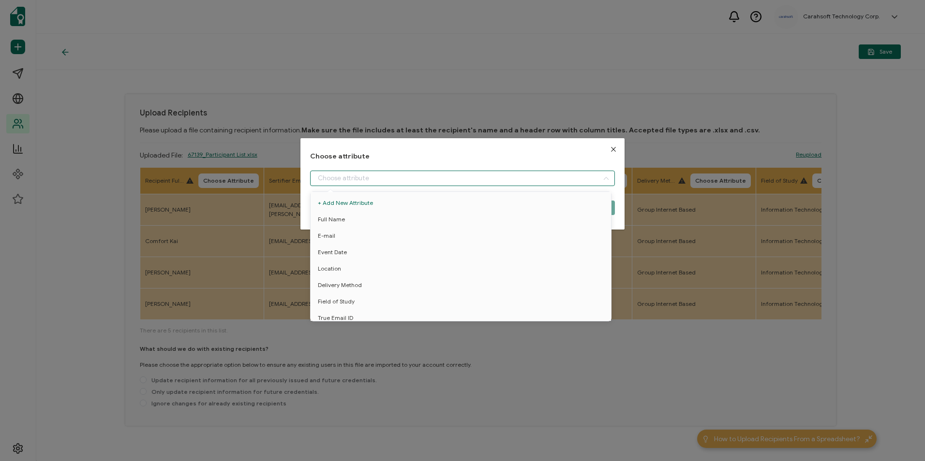
click at [382, 180] on input "dialog" at bounding box center [462, 178] width 304 height 15
click at [360, 214] on li "Full Name" at bounding box center [462, 219] width 309 height 16
type input "Full Name"
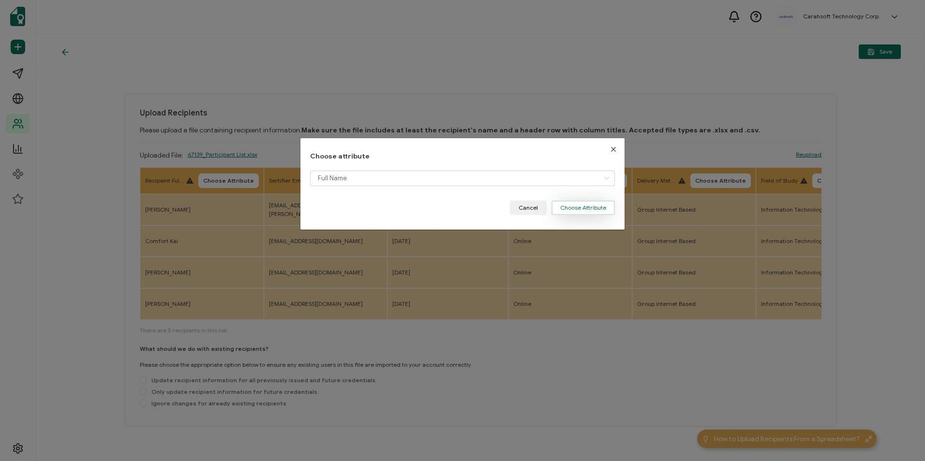
click at [554, 201] on button "Choose Attribute" at bounding box center [582, 208] width 63 height 15
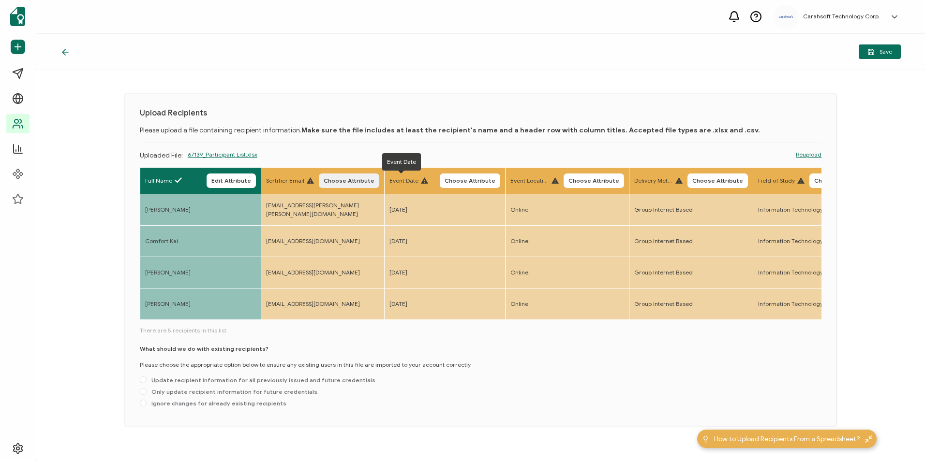
click at [347, 176] on button "Choose Attribute" at bounding box center [349, 181] width 60 height 15
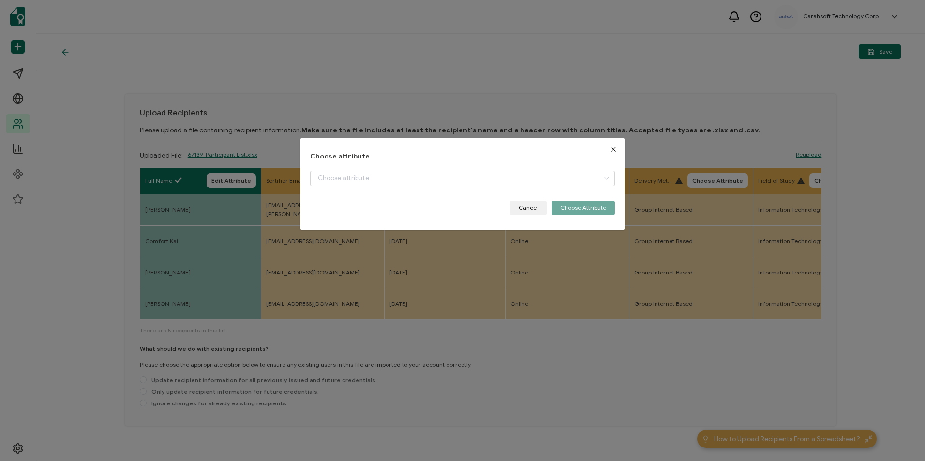
click at [345, 186] on div "dialog" at bounding box center [462, 186] width 304 height 30
click at [347, 184] on input "dialog" at bounding box center [462, 178] width 304 height 15
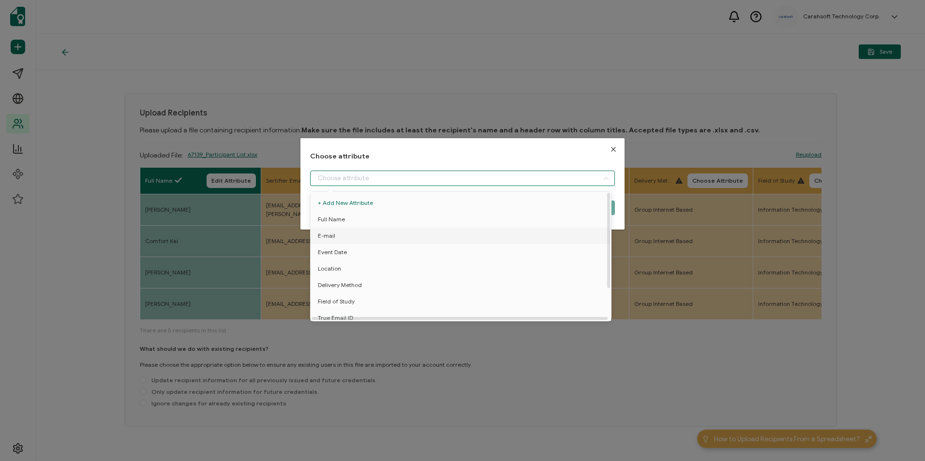
click at [345, 235] on li "E-mail" at bounding box center [462, 236] width 309 height 16
type input "E-mail"
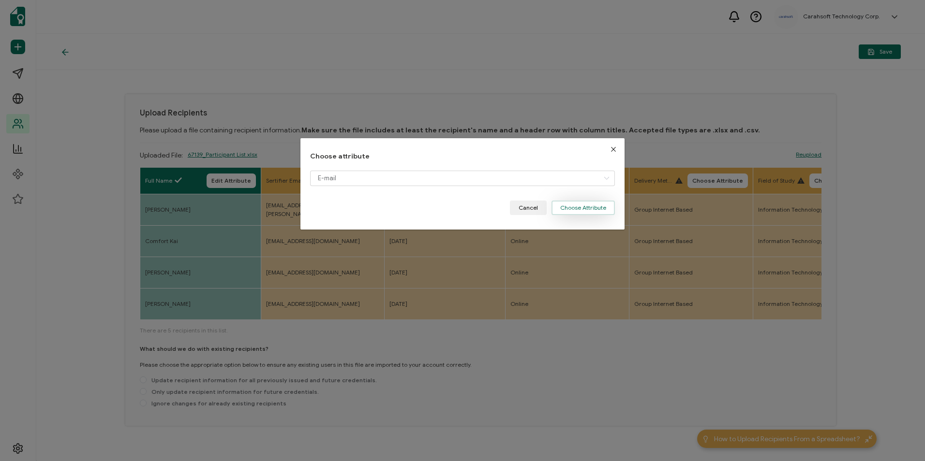
click at [558, 208] on button "Choose Attribute" at bounding box center [582, 208] width 63 height 15
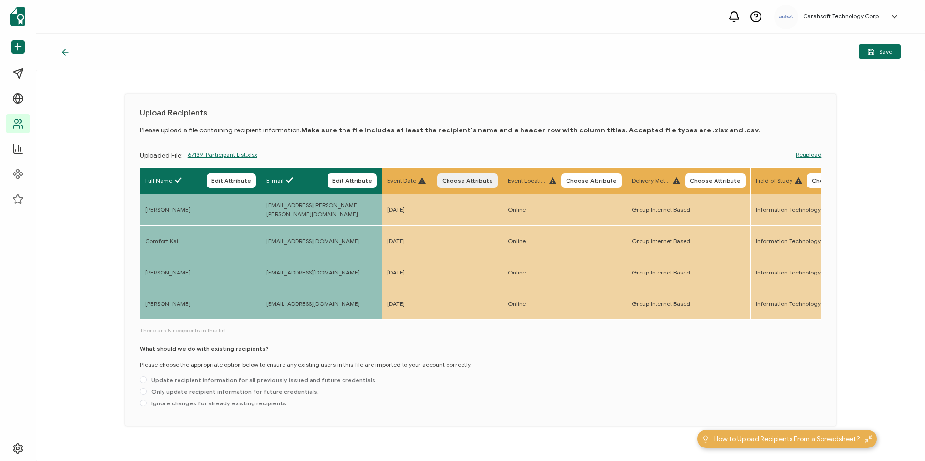
click at [476, 178] on span "Choose Attribute" at bounding box center [467, 181] width 51 height 6
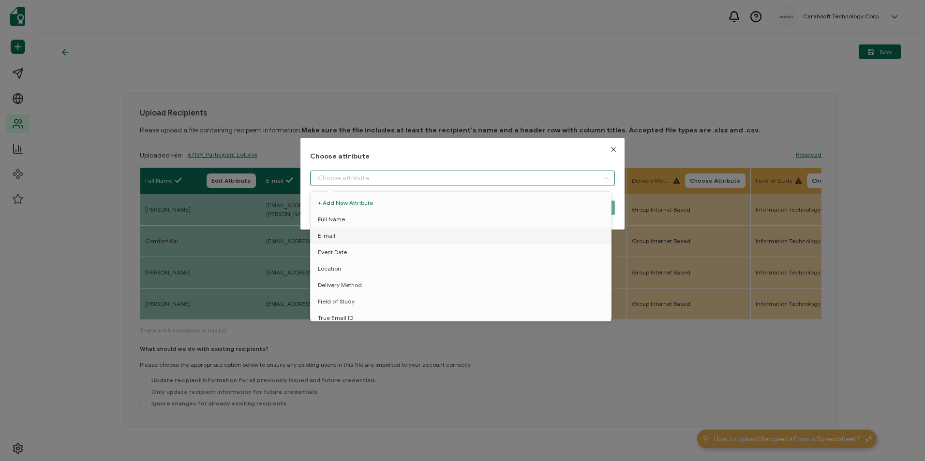
click at [364, 177] on input "dialog" at bounding box center [462, 178] width 304 height 15
click at [346, 253] on li "Event Date" at bounding box center [462, 252] width 309 height 16
type input "Event Date"
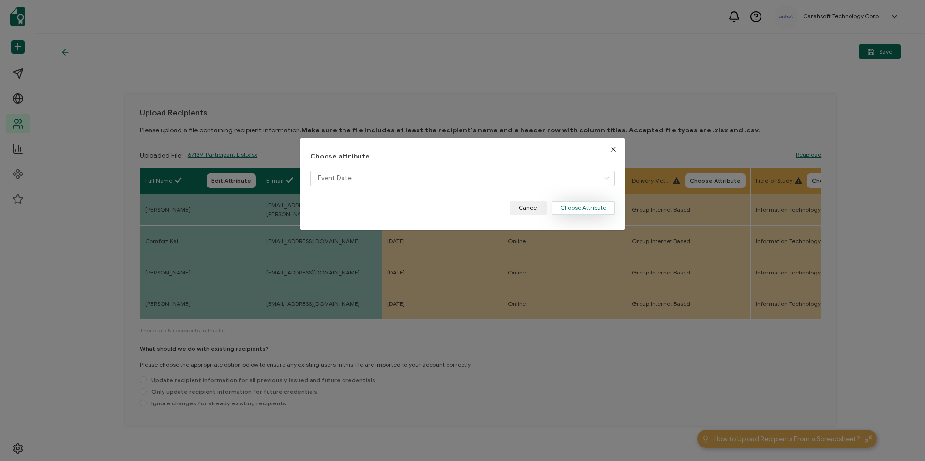
click at [577, 209] on button "Choose Attribute" at bounding box center [582, 208] width 63 height 15
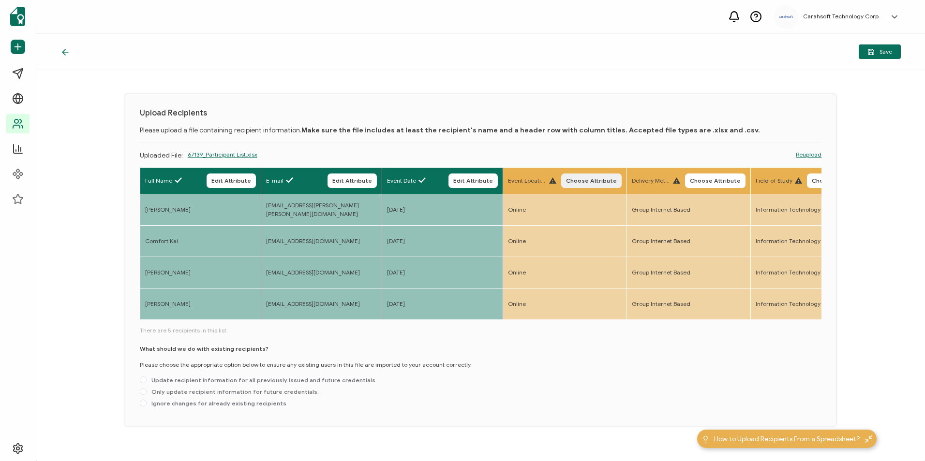
click at [589, 185] on button "Choose Attribute" at bounding box center [591, 181] width 60 height 15
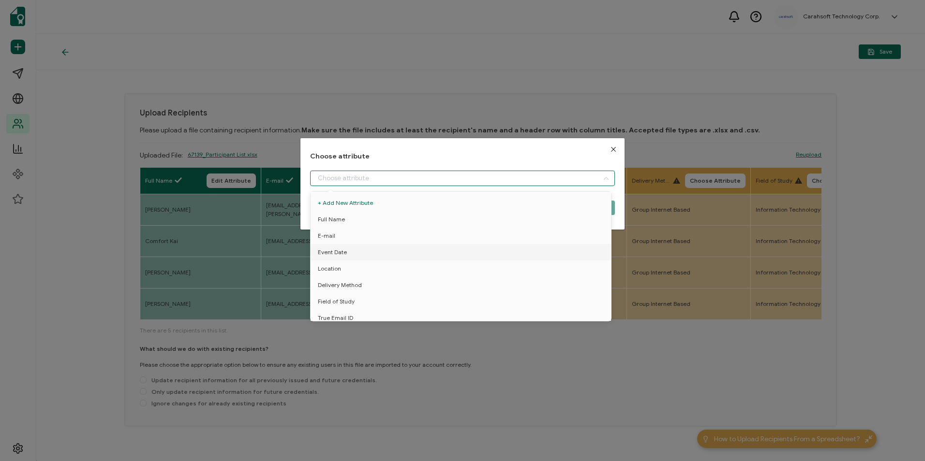
click at [387, 173] on input "dialog" at bounding box center [462, 178] width 304 height 15
click at [365, 266] on li "Location" at bounding box center [462, 269] width 309 height 16
type input "Location"
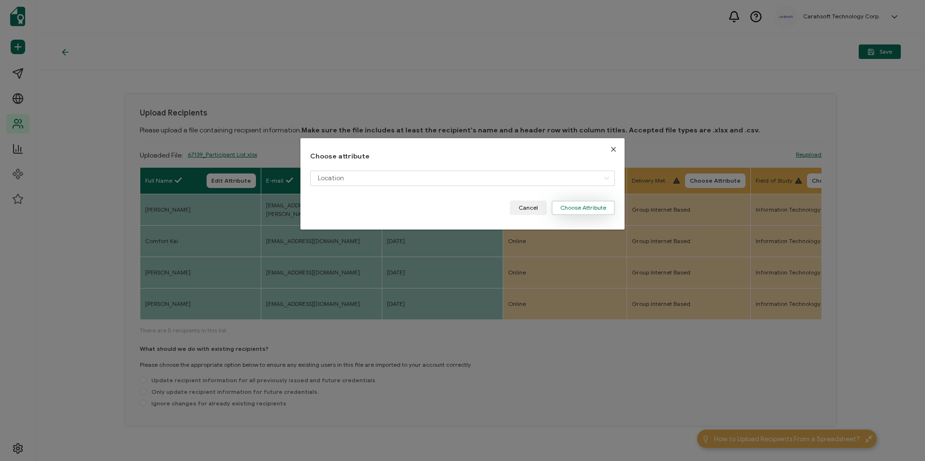
click at [578, 206] on button "Choose Attribute" at bounding box center [582, 208] width 63 height 15
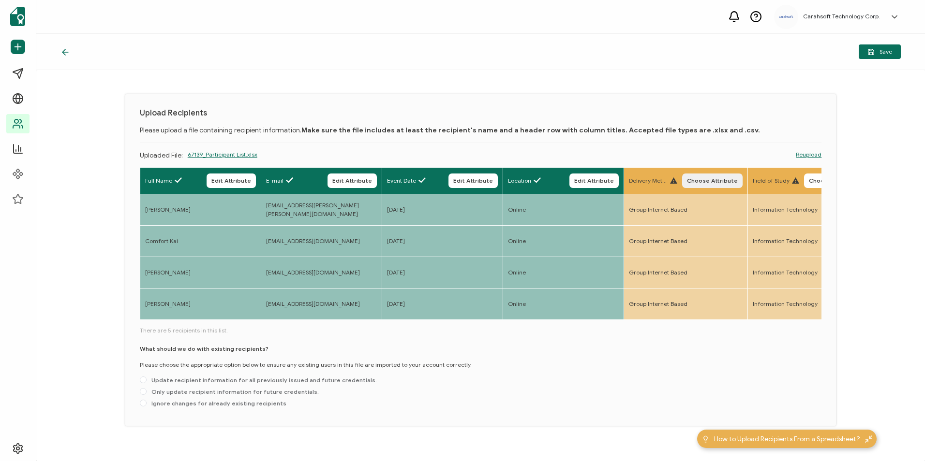
click at [715, 182] on span "Choose Attribute" at bounding box center [712, 181] width 51 height 6
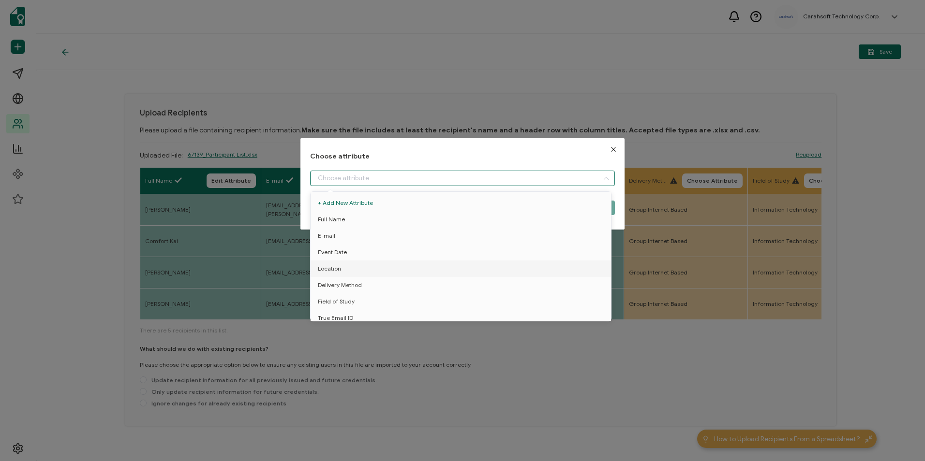
click at [372, 178] on input "dialog" at bounding box center [462, 178] width 304 height 15
click at [373, 287] on li "Delivery Method" at bounding box center [462, 285] width 309 height 16
type input "Delivery Method"
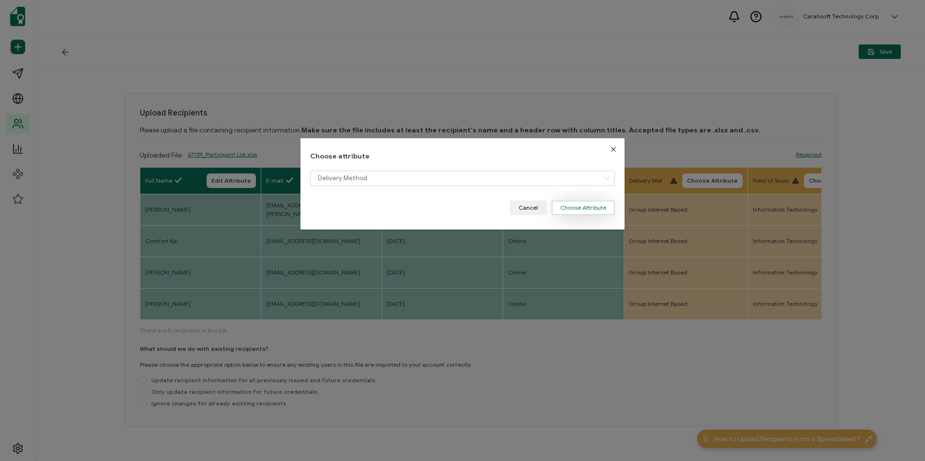
click at [586, 211] on button "Choose Attribute" at bounding box center [582, 208] width 63 height 15
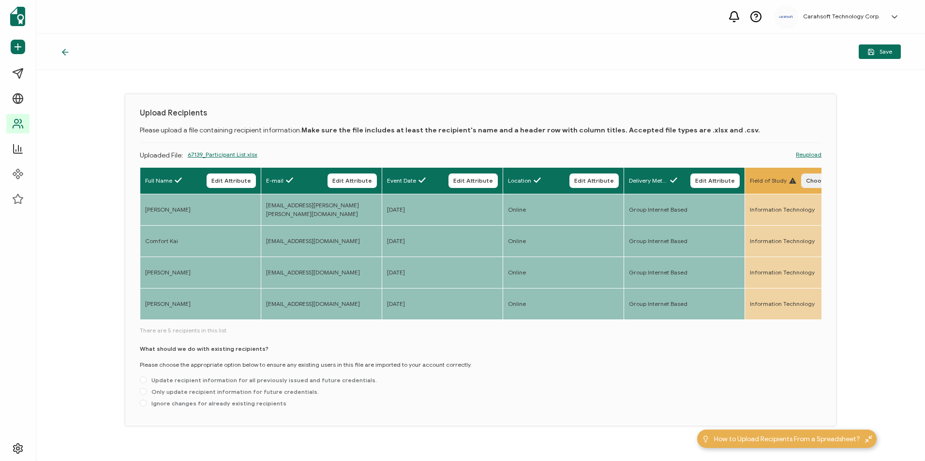
click at [815, 184] on span "Choose Attribute" at bounding box center [831, 181] width 51 height 6
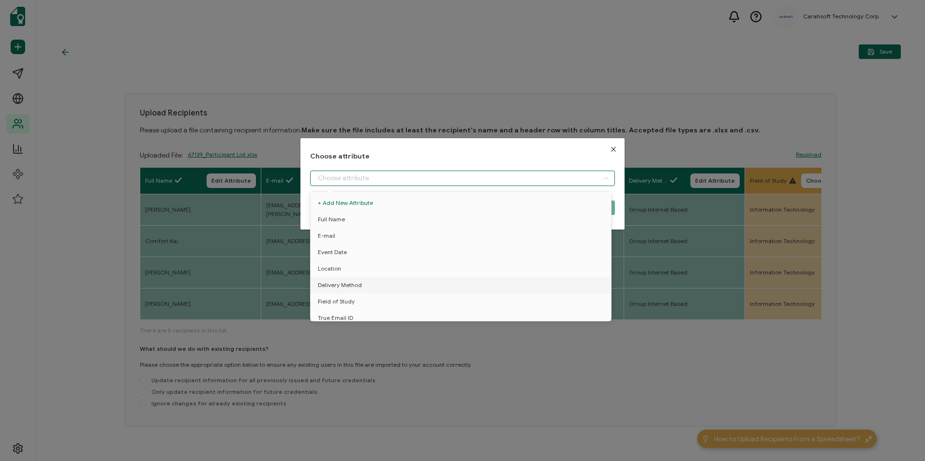
click at [367, 181] on input "dialog" at bounding box center [462, 178] width 304 height 15
click at [359, 298] on li "Field of Study" at bounding box center [462, 302] width 309 height 16
type input "Field of Study"
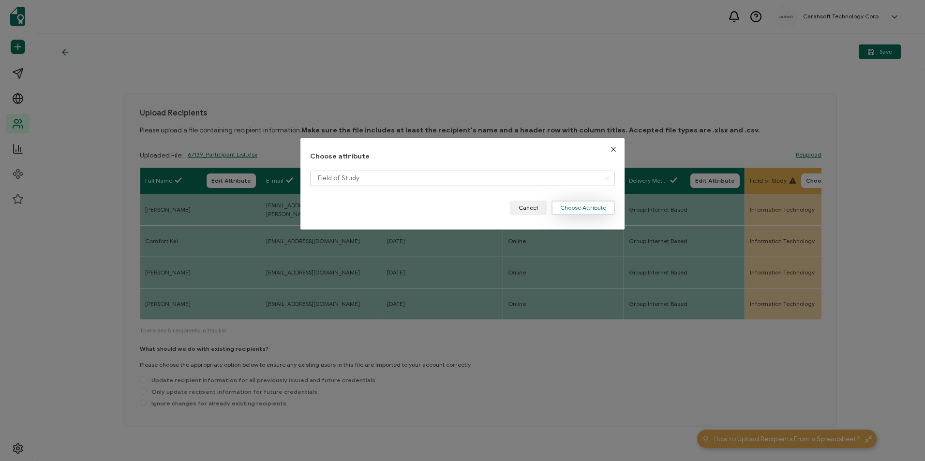
click at [557, 207] on button "Choose Attribute" at bounding box center [582, 208] width 63 height 15
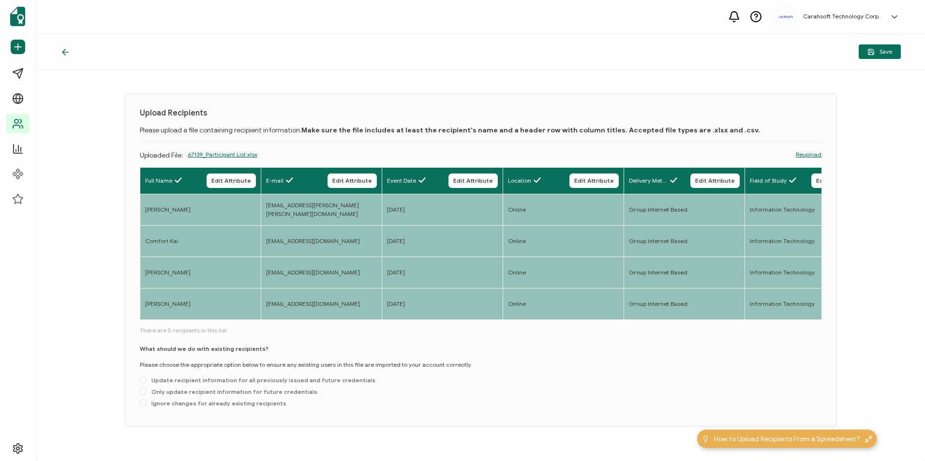
drag, startPoint x: 276, startPoint y: 291, endPoint x: 293, endPoint y: 286, distance: 17.5
click at [356, 293] on div "Full Name Edit Attribute E-mail Edit Attribute Event Date Edit Attribute Locati…" at bounding box center [481, 289] width 682 height 244
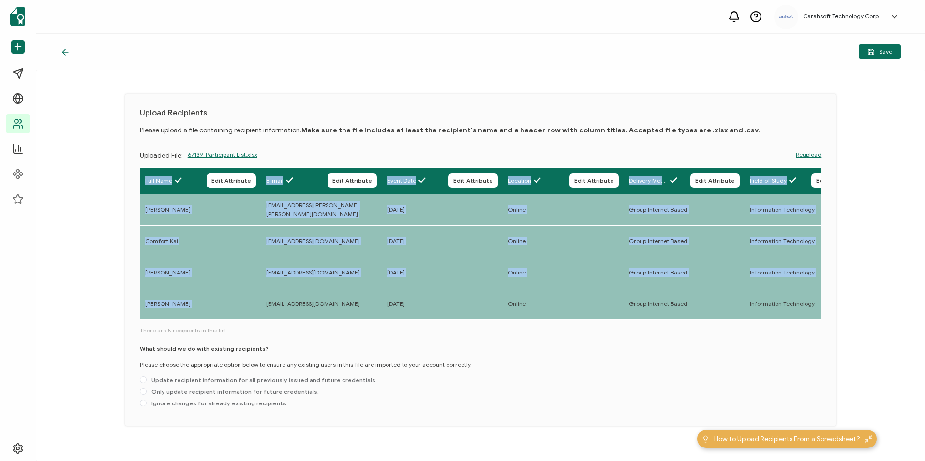
drag, startPoint x: 267, startPoint y: 285, endPoint x: 400, endPoint y: 287, distance: 133.5
click at [400, 287] on div "Full Name Edit Attribute E-mail Edit Attribute Event Date Edit Attribute Locati…" at bounding box center [481, 244] width 682 height 154
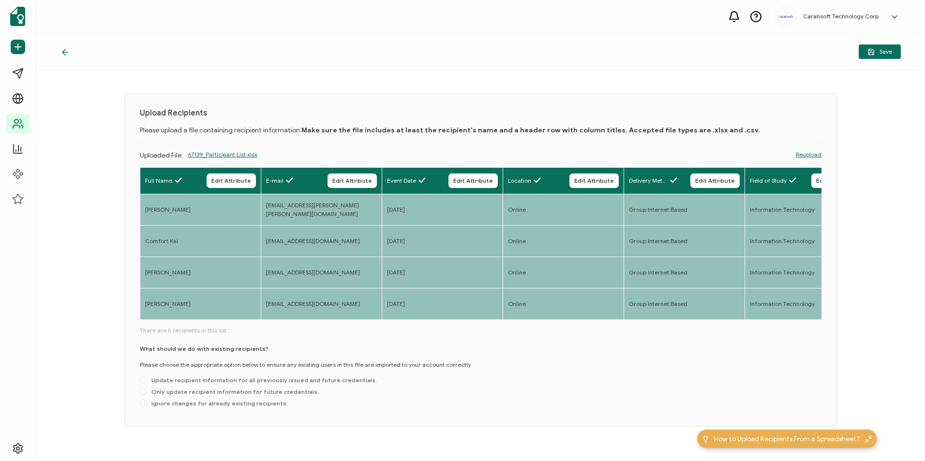
drag, startPoint x: 400, startPoint y: 287, endPoint x: 297, endPoint y: 296, distance: 103.9
click at [297, 327] on span "There are 5 recipients in this list." at bounding box center [481, 331] width 682 height 9
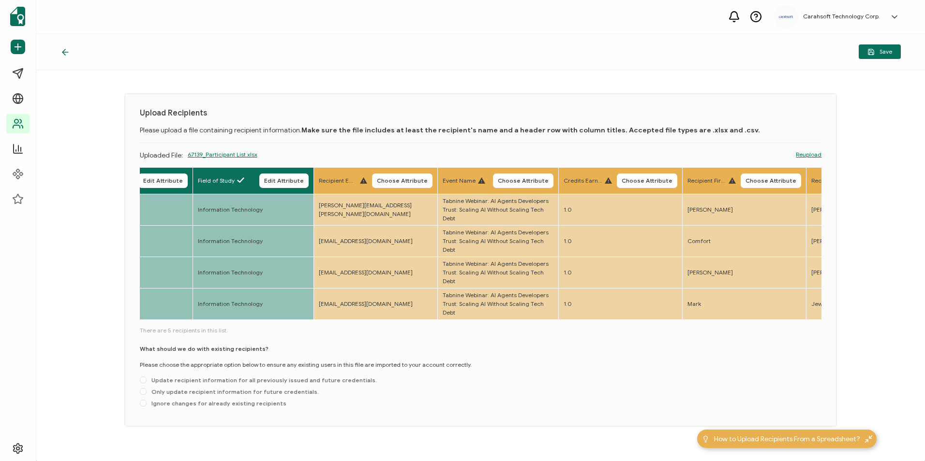
scroll to position [0, 556]
click at [401, 175] on button "Choose Attribute" at bounding box center [398, 181] width 60 height 15
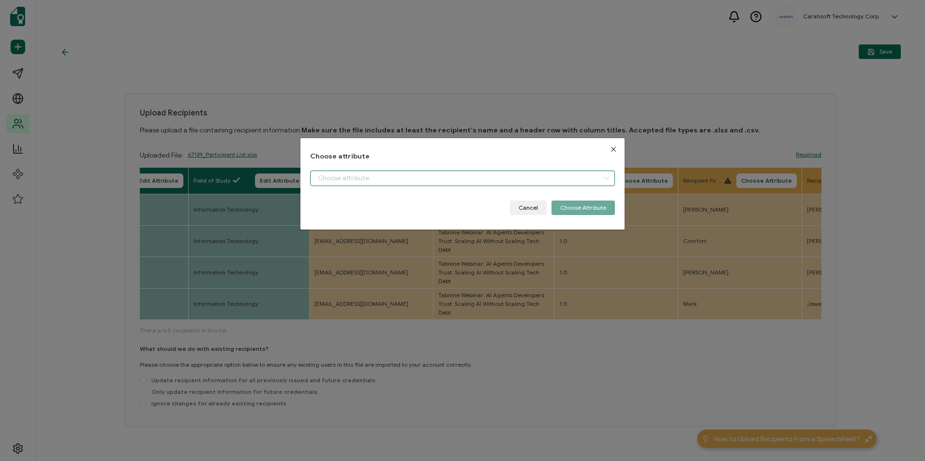
drag, startPoint x: 409, startPoint y: 178, endPoint x: 394, endPoint y: 202, distance: 28.0
click at [409, 179] on input "dialog" at bounding box center [462, 178] width 304 height 15
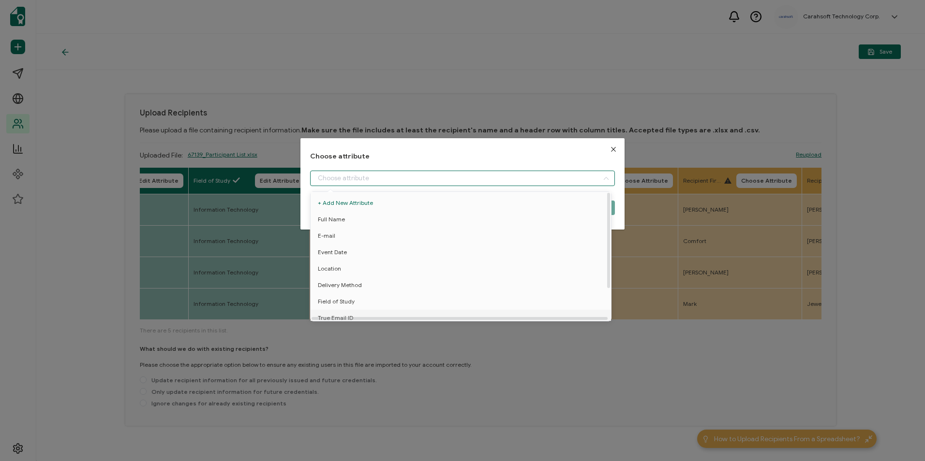
click at [353, 313] on li "True Email ID" at bounding box center [462, 318] width 309 height 16
type input "True Email ID"
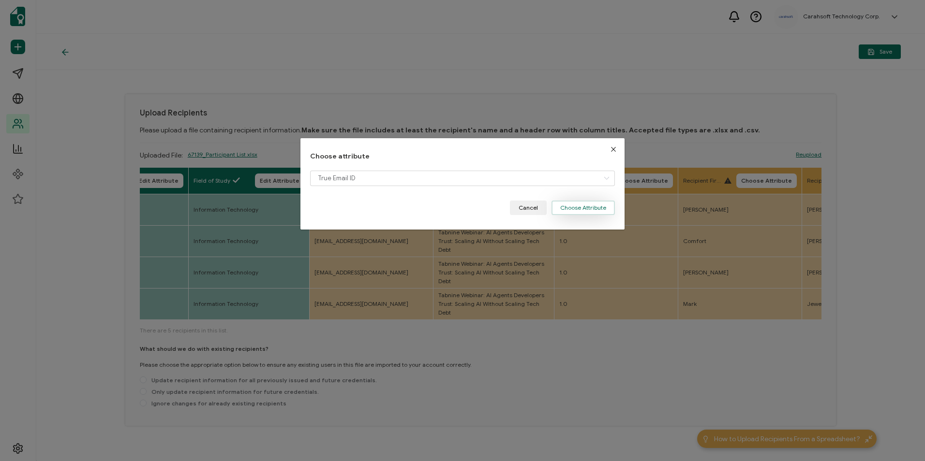
click at [570, 212] on button "Choose Attribute" at bounding box center [582, 208] width 63 height 15
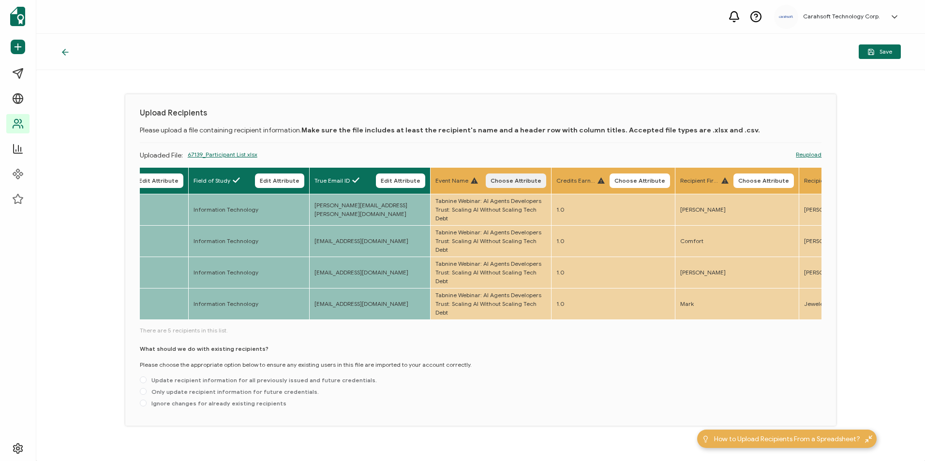
click at [518, 180] on span "Choose Attribute" at bounding box center [516, 181] width 51 height 6
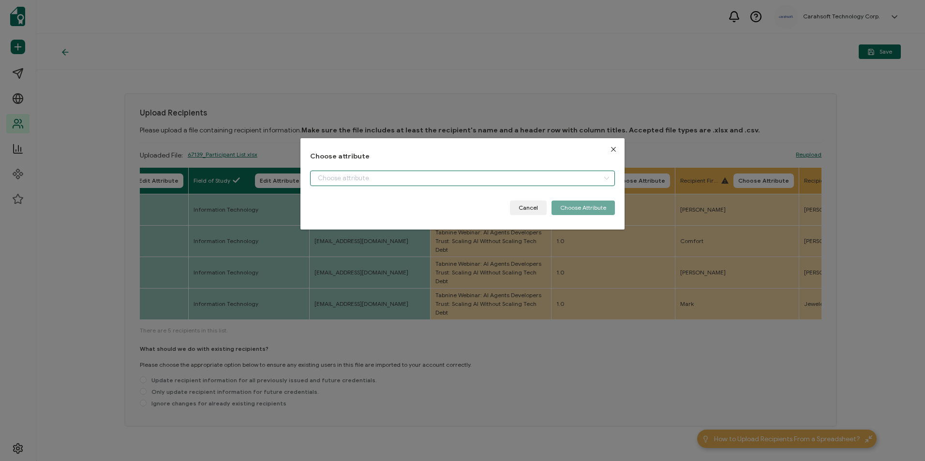
click at [432, 177] on input "dialog" at bounding box center [462, 178] width 304 height 15
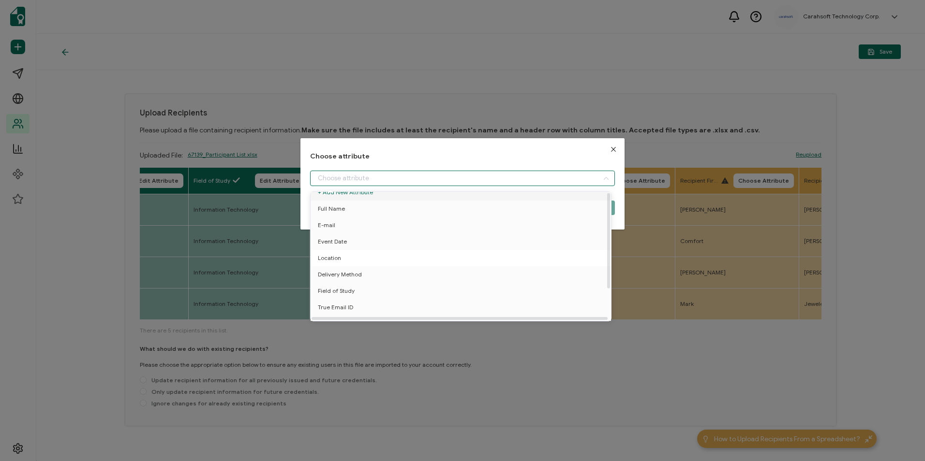
scroll to position [43, 0]
click at [379, 296] on li "Event Name" at bounding box center [462, 297] width 309 height 16
type input "Event Name"
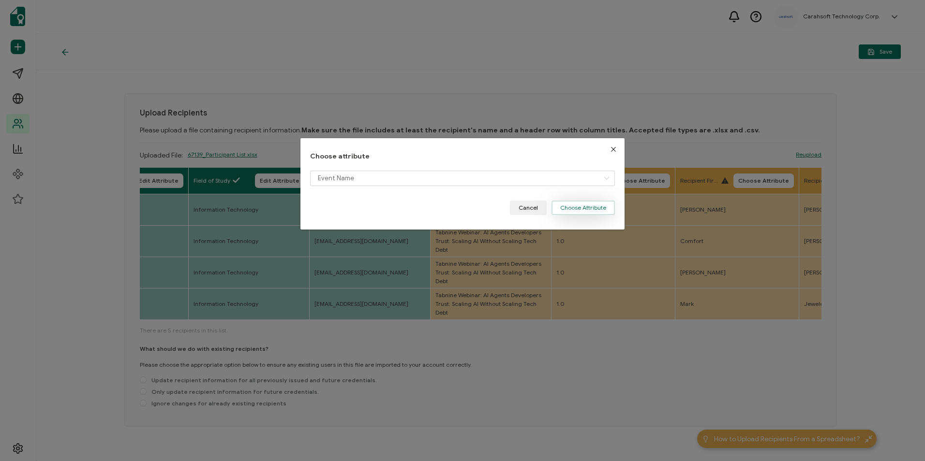
click at [576, 208] on button "Choose Attribute" at bounding box center [582, 208] width 63 height 15
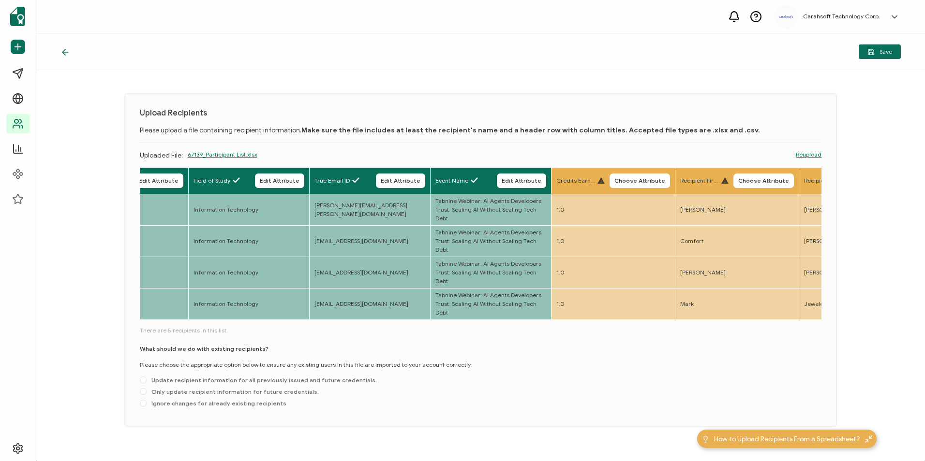
click at [628, 180] on span "Choose Attribute" at bounding box center [639, 181] width 51 height 6
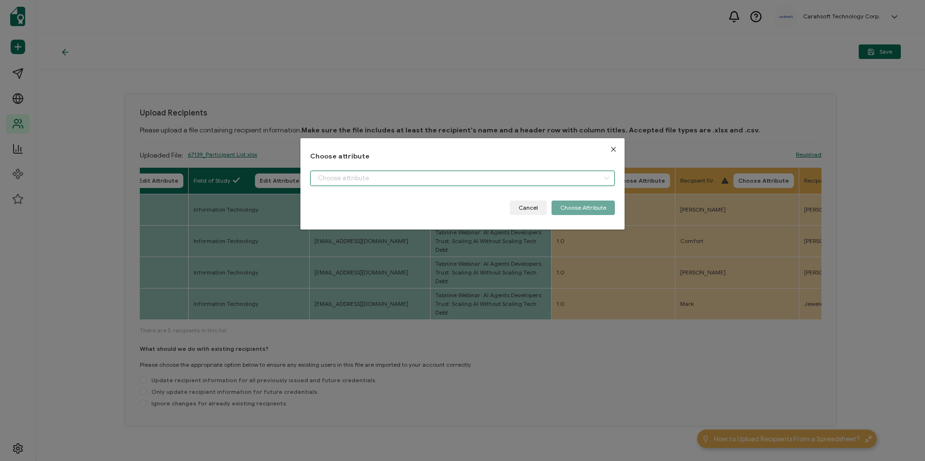
click at [497, 178] on input "dialog" at bounding box center [462, 178] width 304 height 15
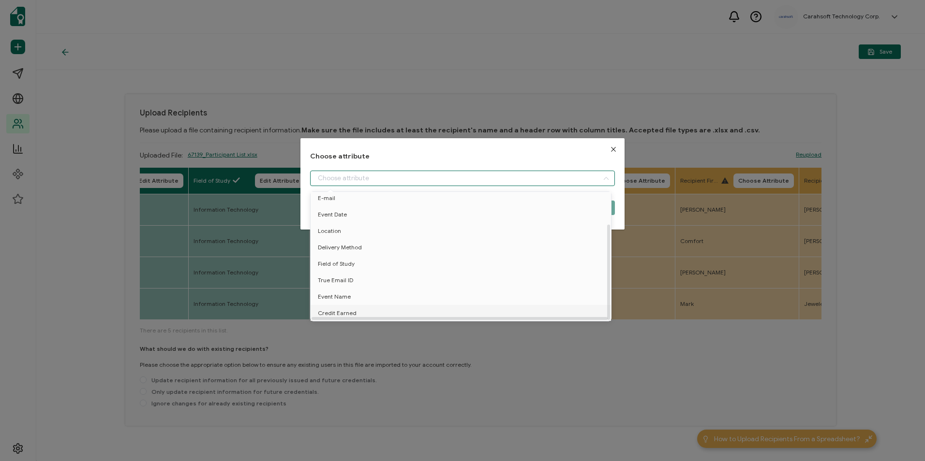
click at [384, 309] on li "Credit Earned" at bounding box center [462, 313] width 309 height 16
type input "Credit Earned"
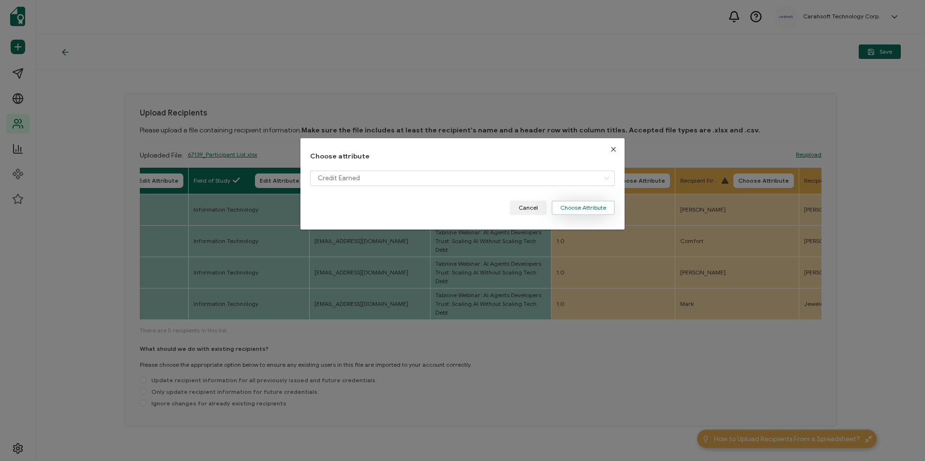
click at [586, 210] on button "Choose Attribute" at bounding box center [582, 208] width 63 height 15
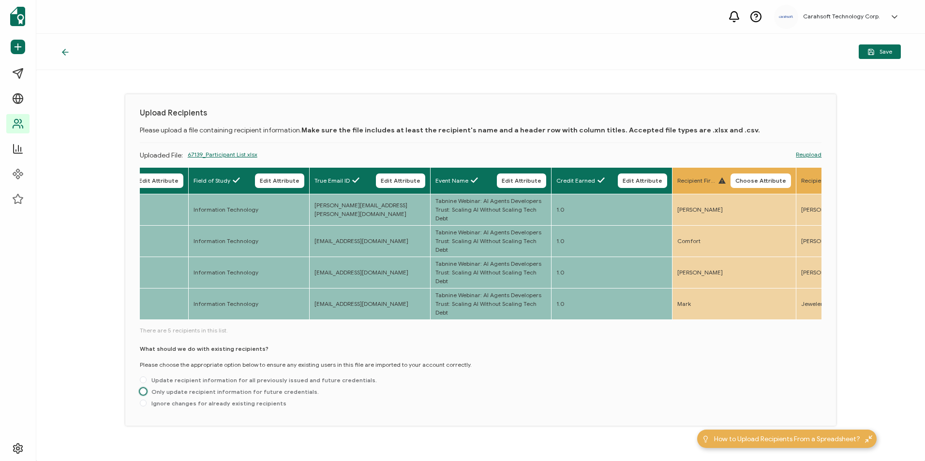
click at [192, 388] on span "Only update recipient information for future credentials." at bounding box center [233, 391] width 172 height 7
click at [147, 388] on input "Only update recipient information for future credentials." at bounding box center [143, 392] width 7 height 8
radio input "true"
click at [881, 47] on button "Save" at bounding box center [880, 52] width 42 height 15
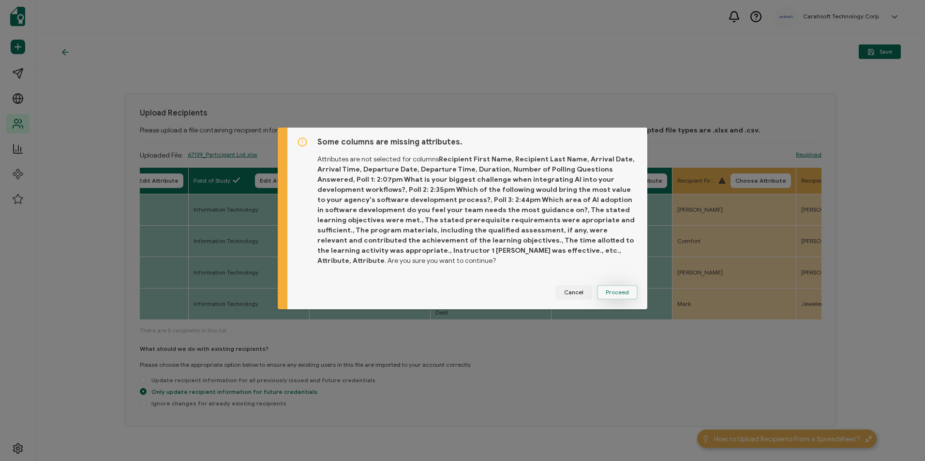
click at [613, 290] on span "Proceed" at bounding box center [617, 293] width 23 height 6
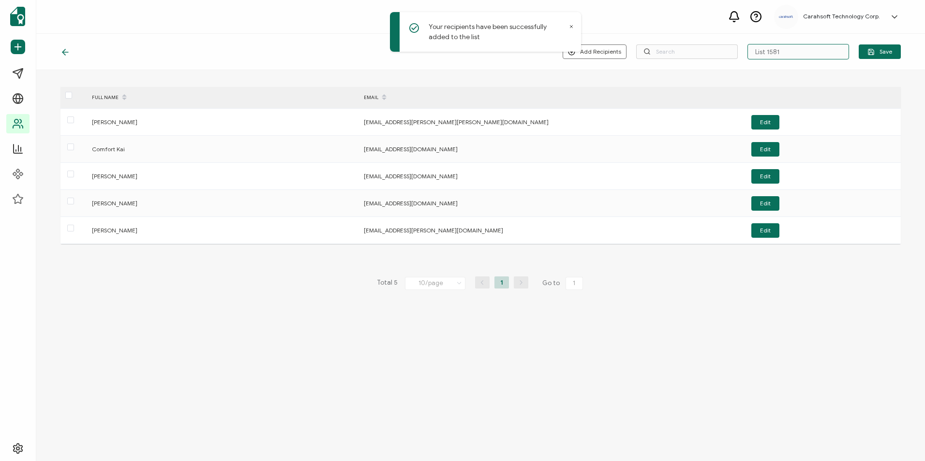
drag, startPoint x: 797, startPoint y: 49, endPoint x: 738, endPoint y: 58, distance: 59.2
click at [738, 58] on div "Add Recipients Upload New Recipients Import from Recipients List 1581 Save" at bounding box center [732, 51] width 338 height 15
paste input "5-28-2025_67139_Tabnine"
type input "5-28-2025_67139_Tabnine"
click at [868, 54] on button "Save" at bounding box center [880, 52] width 42 height 15
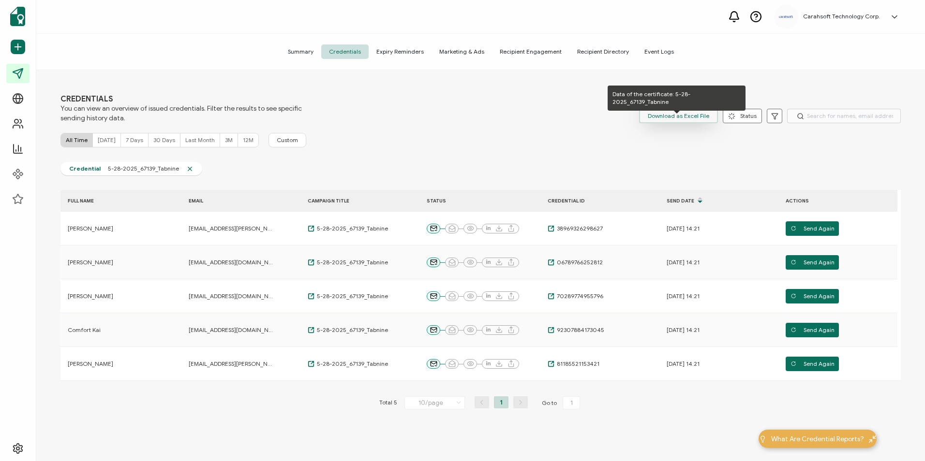
click at [674, 118] on span "Download as Excel File" at bounding box center [678, 116] width 61 height 15
